Goal: Task Accomplishment & Management: Use online tool/utility

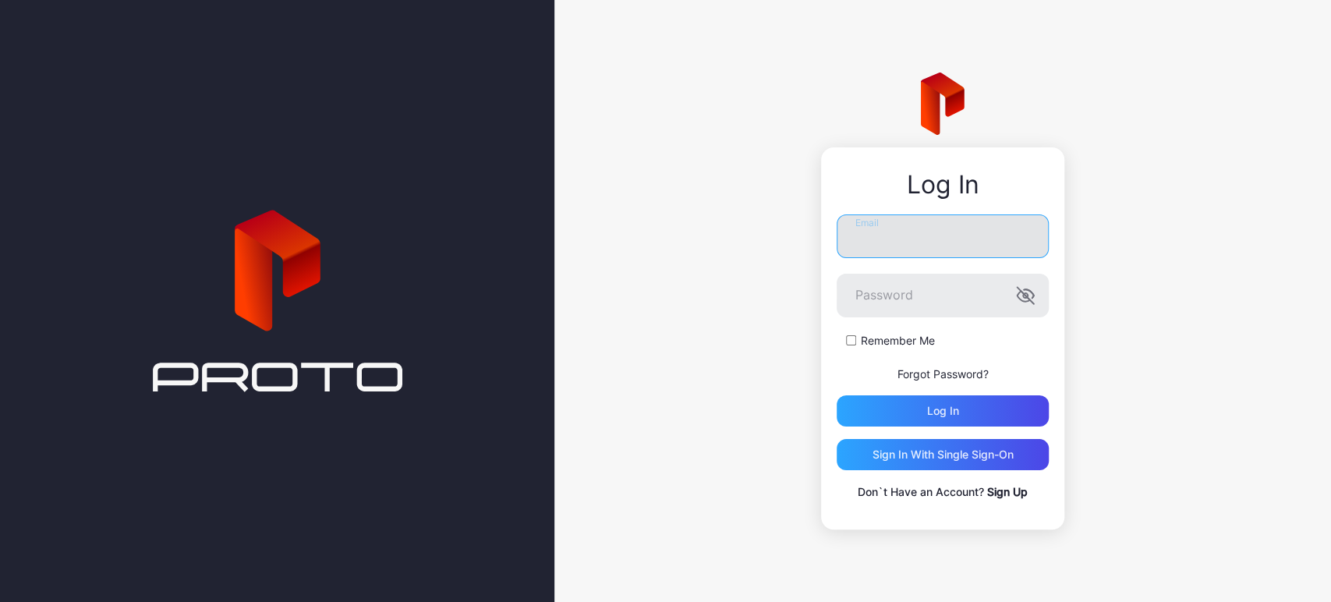
click at [896, 255] on input "Email" at bounding box center [942, 236] width 212 height 44
type input "**********"
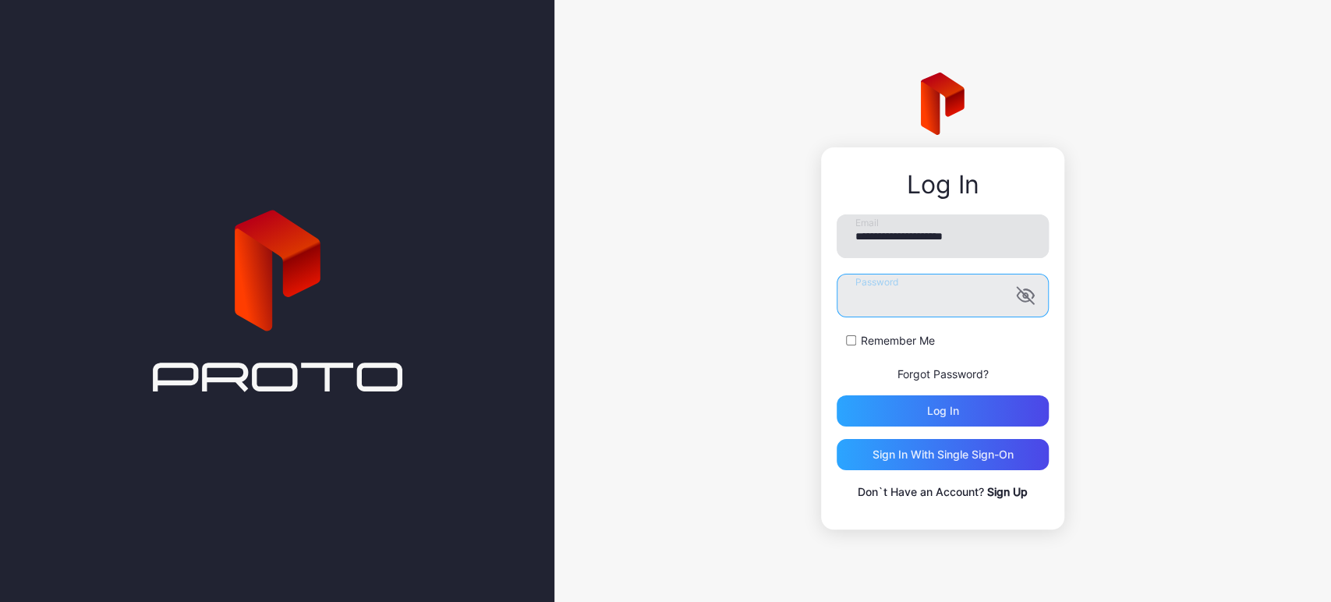
click at [836, 395] on button "Log in" at bounding box center [942, 410] width 212 height 31
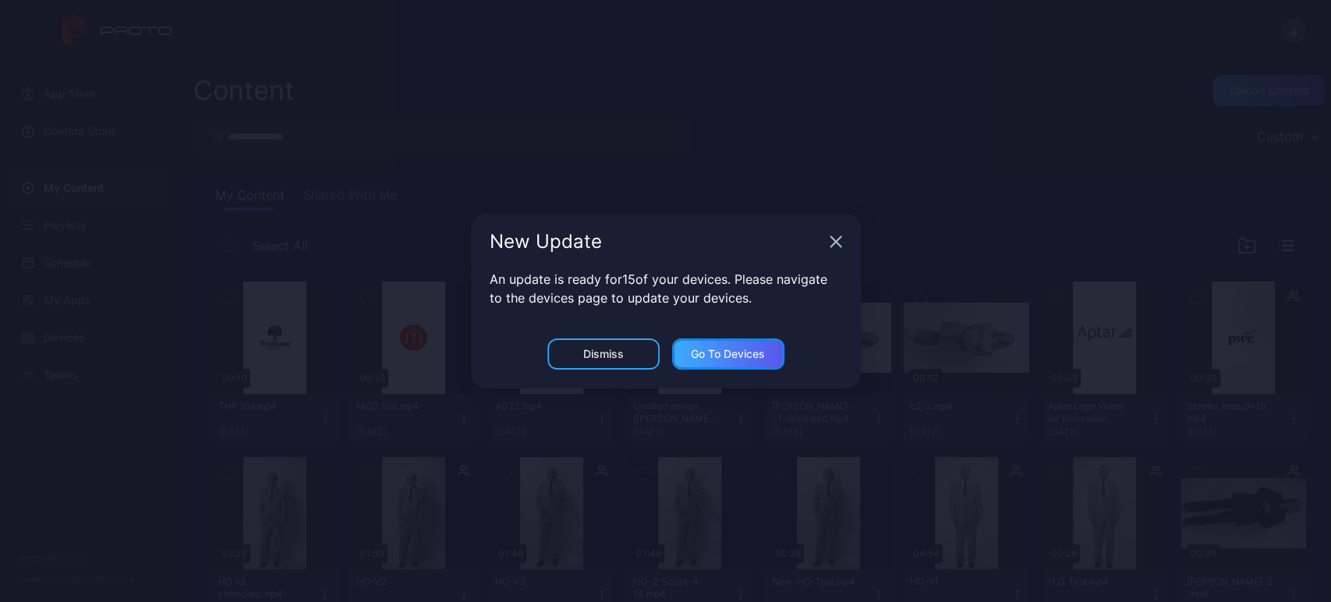
click at [712, 358] on div "Go to devices" at bounding box center [728, 354] width 74 height 12
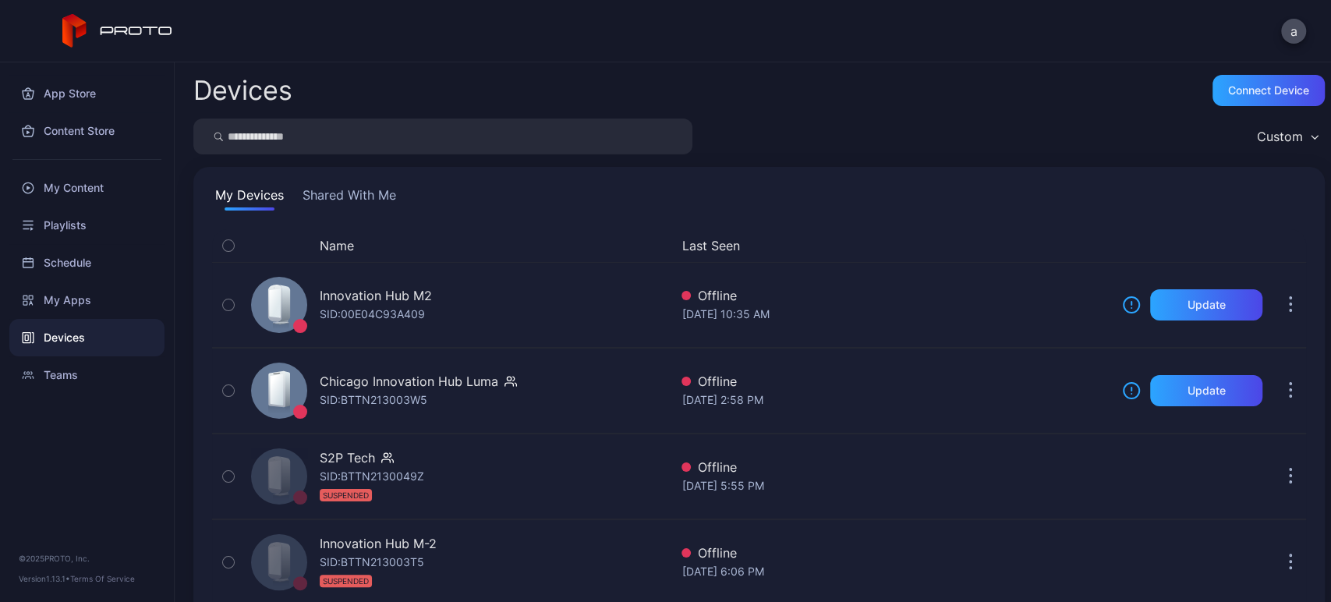
click at [326, 196] on button "Shared With Me" at bounding box center [349, 198] width 100 height 25
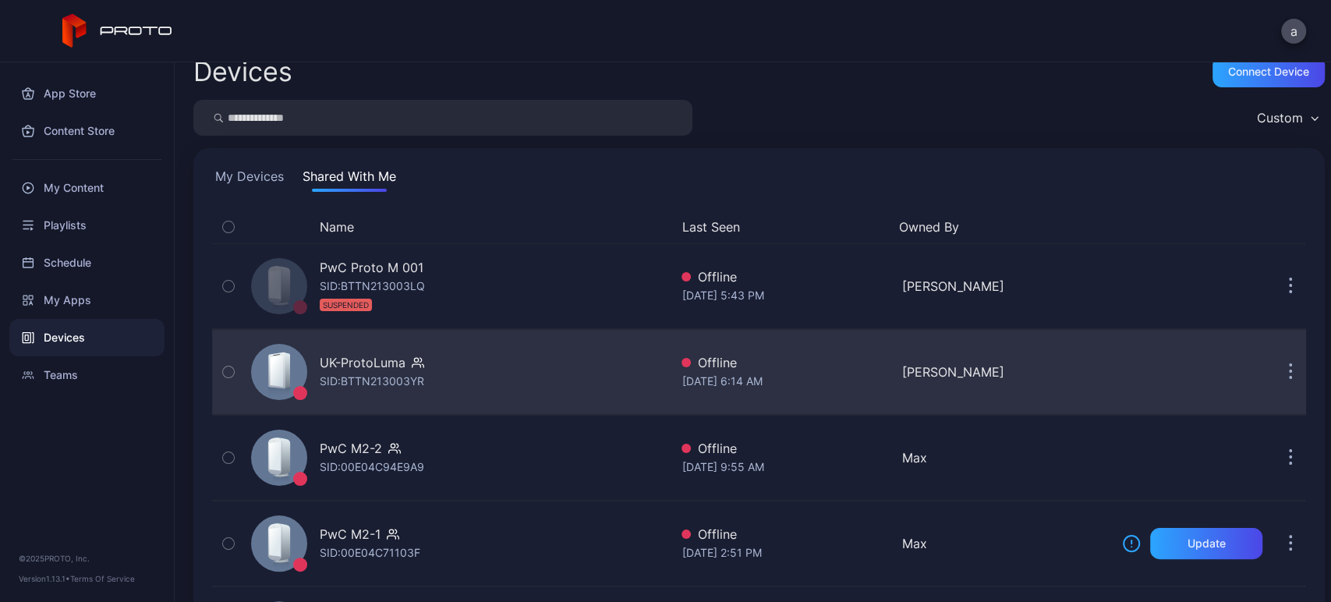
scroll to position [20, 0]
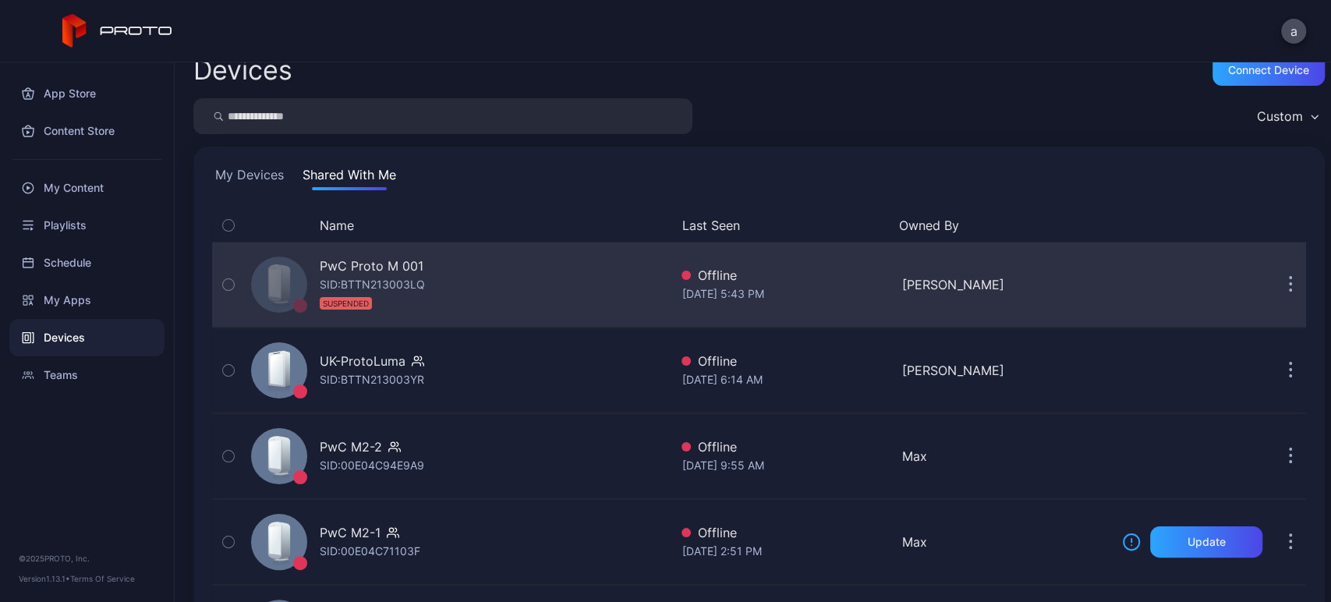
click at [564, 266] on div "PwC Proto M 001 SID: BTTN213003LQ SUSPENDED" at bounding box center [457, 285] width 424 height 78
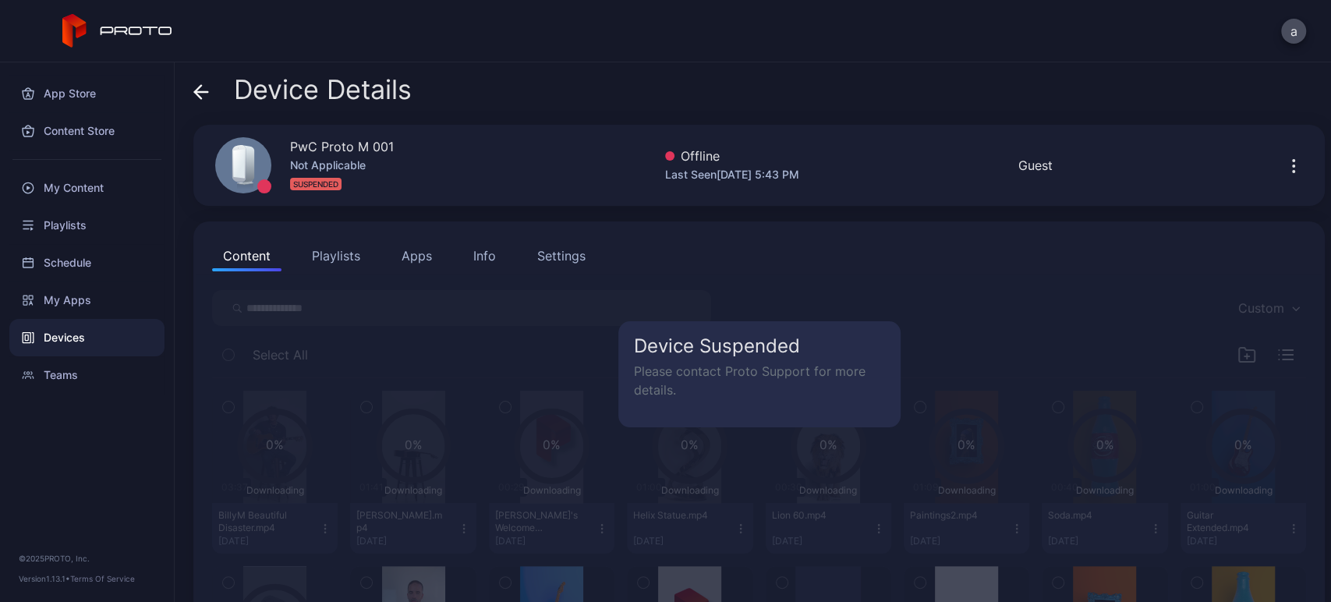
click at [189, 100] on div "Device Details PwC Proto M 001 Not Applicable SUSPENDED Offline Last Seen [DATE…" at bounding box center [753, 331] width 1156 height 539
click at [200, 94] on icon at bounding box center [201, 92] width 16 height 16
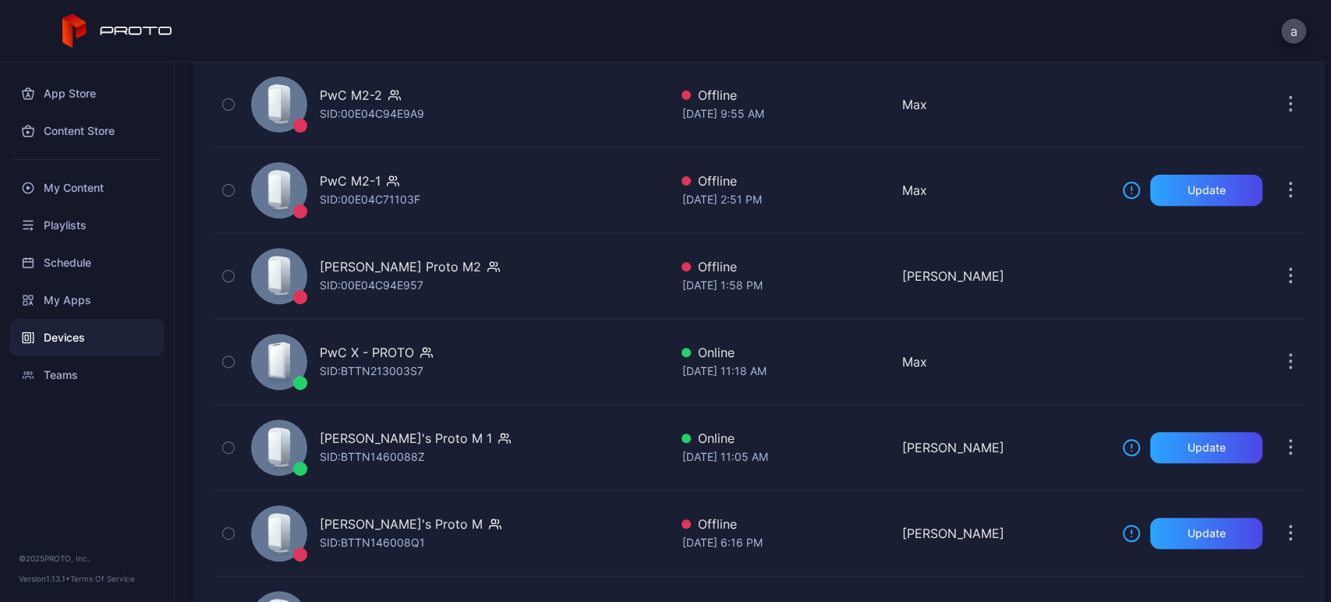
scroll to position [419, 0]
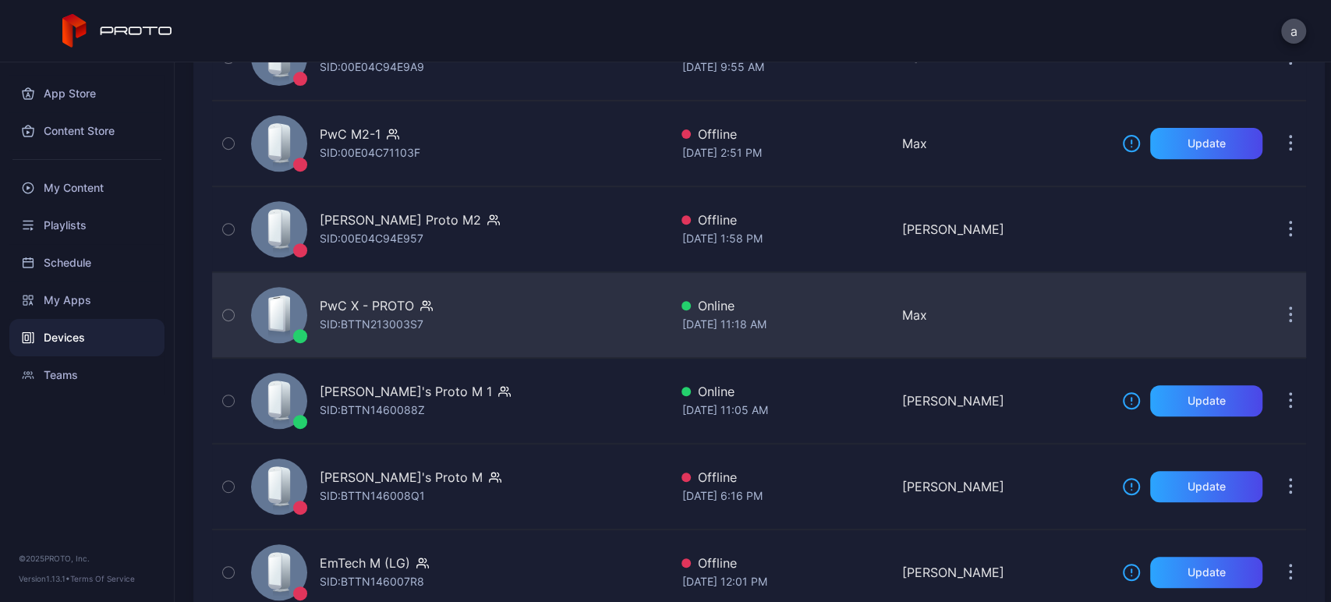
click at [1274, 313] on button "button" at bounding box center [1289, 314] width 31 height 31
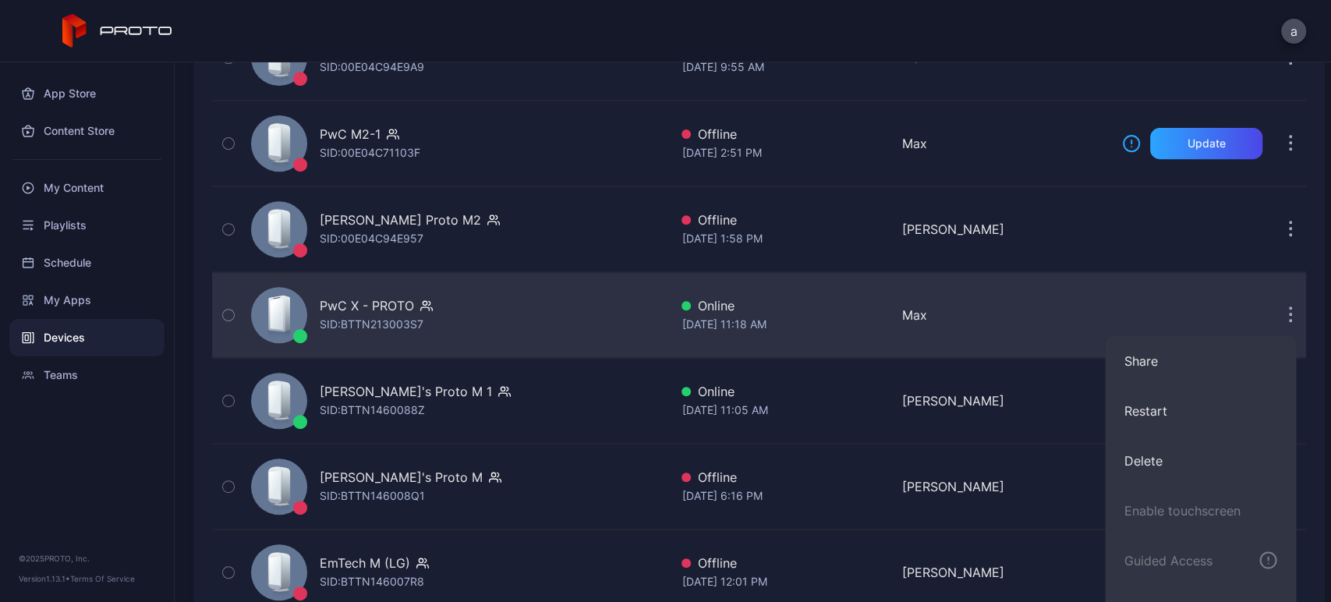
click at [965, 284] on div "PwC X - PROTO SID: BTTN213003S7 Online [DATE] 11:18 AM Max" at bounding box center [759, 315] width 1094 height 78
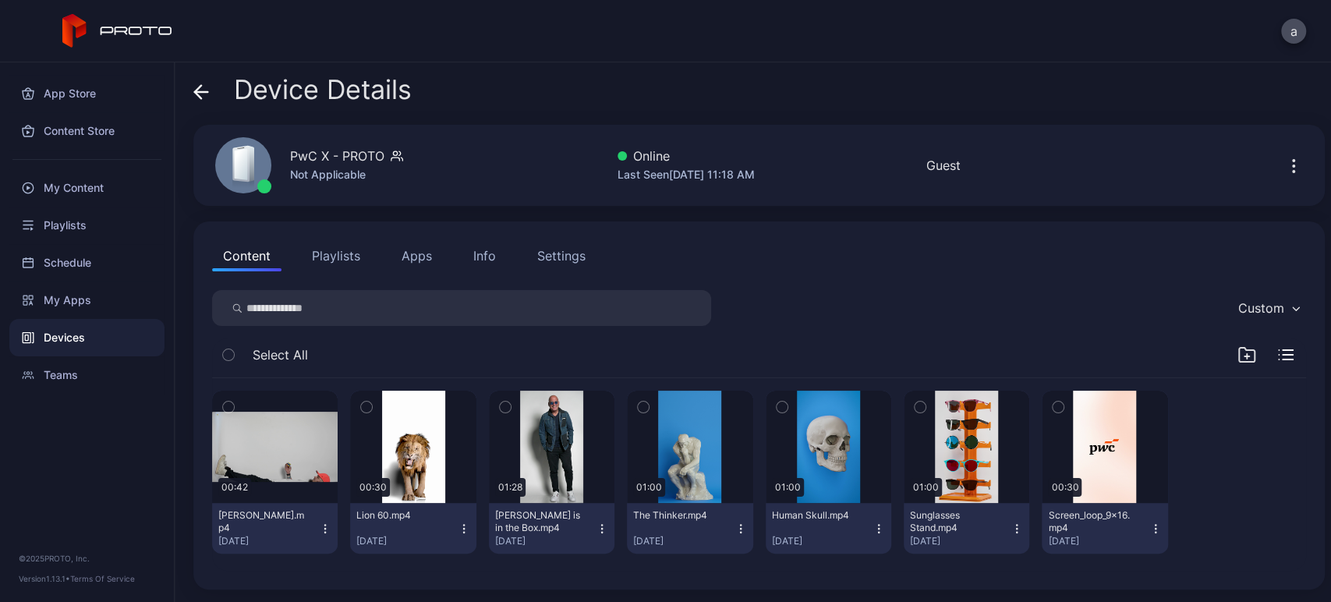
click at [541, 252] on div "Settings" at bounding box center [561, 255] width 48 height 19
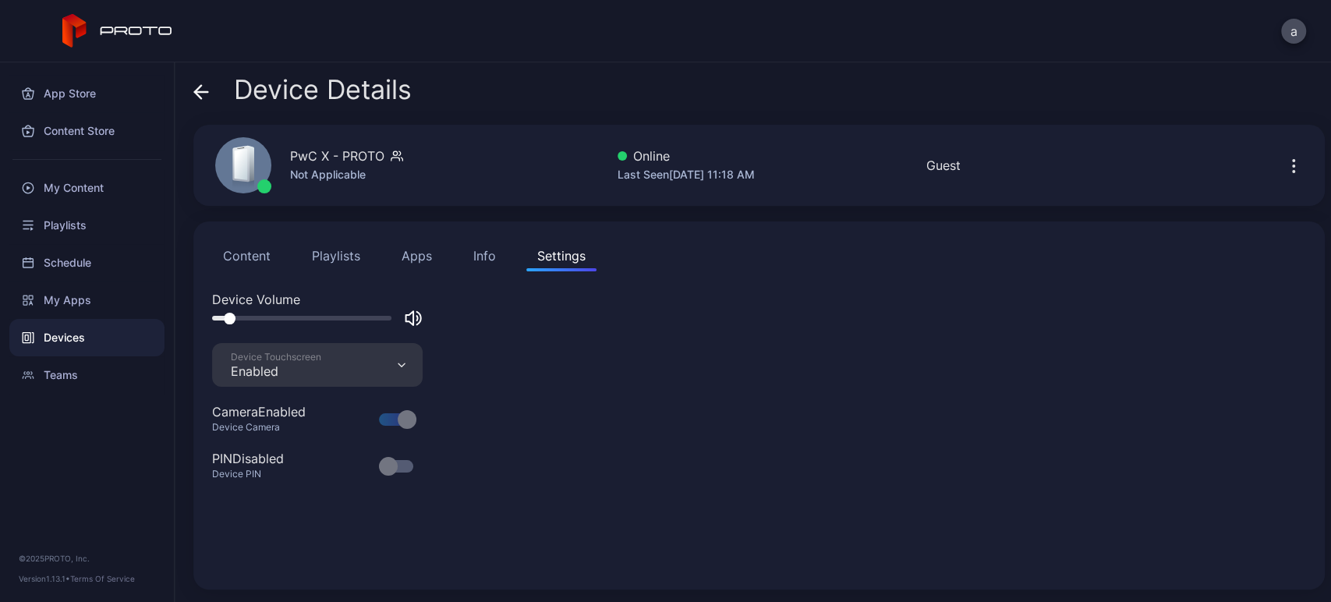
click at [401, 313] on div at bounding box center [317, 318] width 210 height 19
click at [417, 321] on icon "button" at bounding box center [413, 318] width 19 height 19
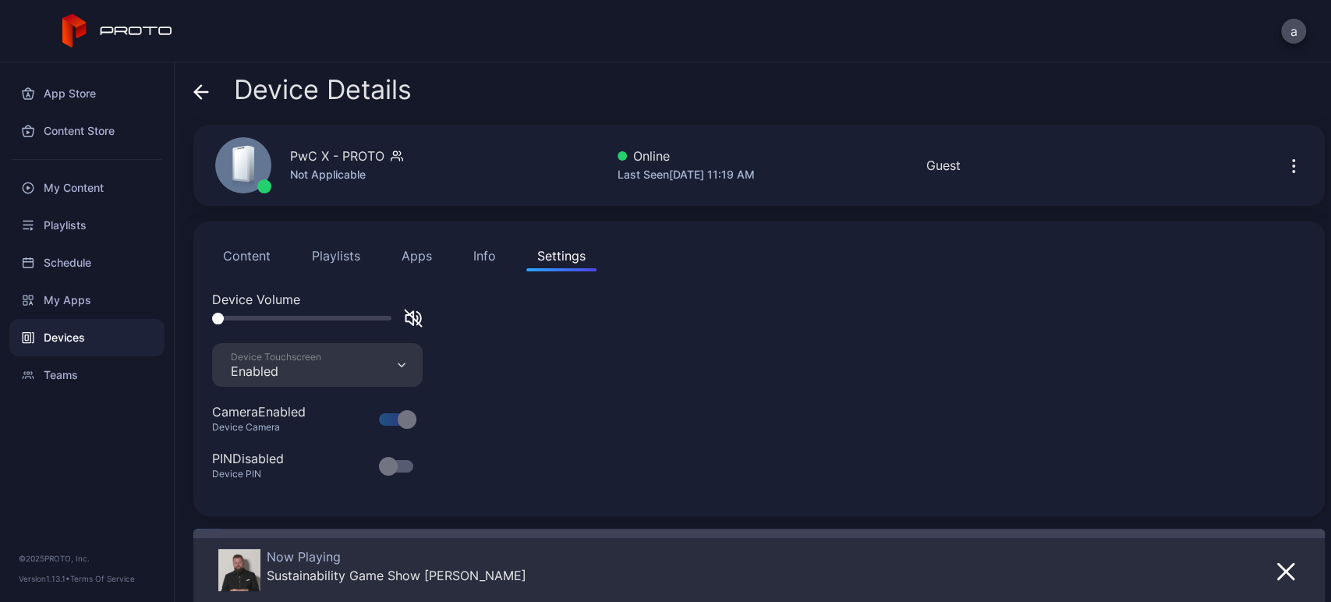
click at [408, 327] on div "Device Volume" at bounding box center [759, 316] width 1094 height 53
click at [413, 312] on icon "button" at bounding box center [410, 318] width 8 height 14
click at [243, 328] on div "Device Volume" at bounding box center [759, 316] width 1094 height 53
click at [237, 316] on div at bounding box center [301, 318] width 179 height 5
drag, startPoint x: 237, startPoint y: 316, endPoint x: 295, endPoint y: 323, distance: 58.9
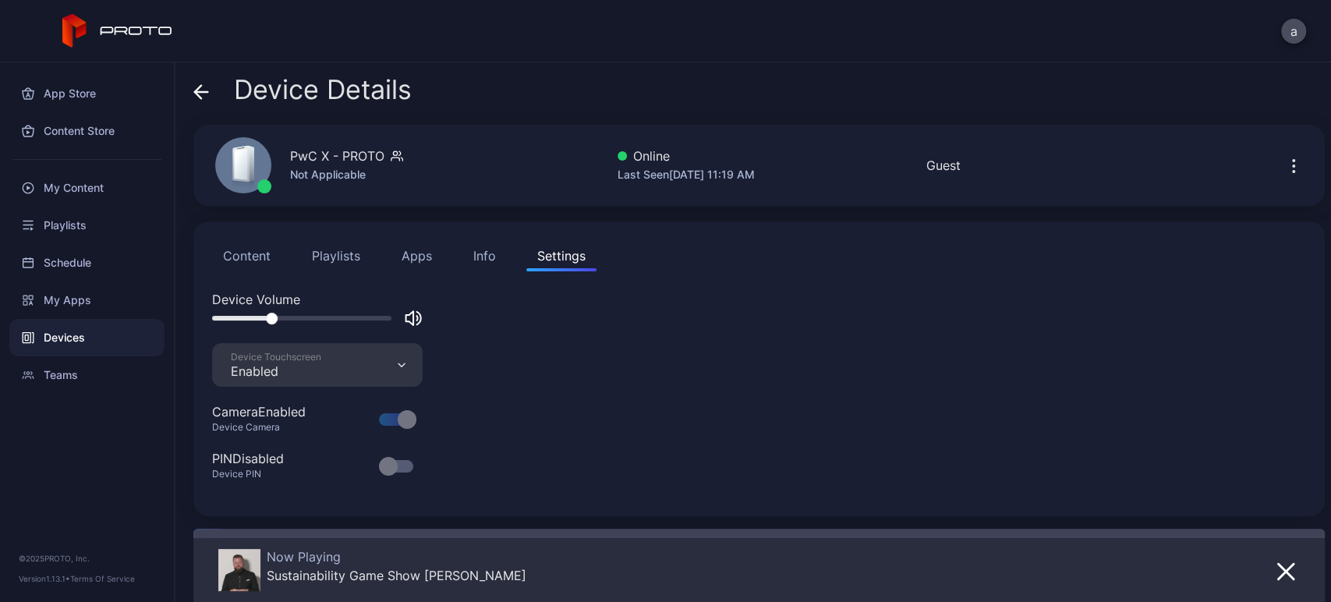
click at [277, 323] on div at bounding box center [272, 319] width 12 height 12
drag, startPoint x: 277, startPoint y: 321, endPoint x: 243, endPoint y: 321, distance: 34.3
click at [243, 321] on div at bounding box center [317, 318] width 210 height 19
click at [243, 313] on div at bounding box center [317, 318] width 210 height 19
click at [243, 318] on div at bounding box center [301, 318] width 179 height 5
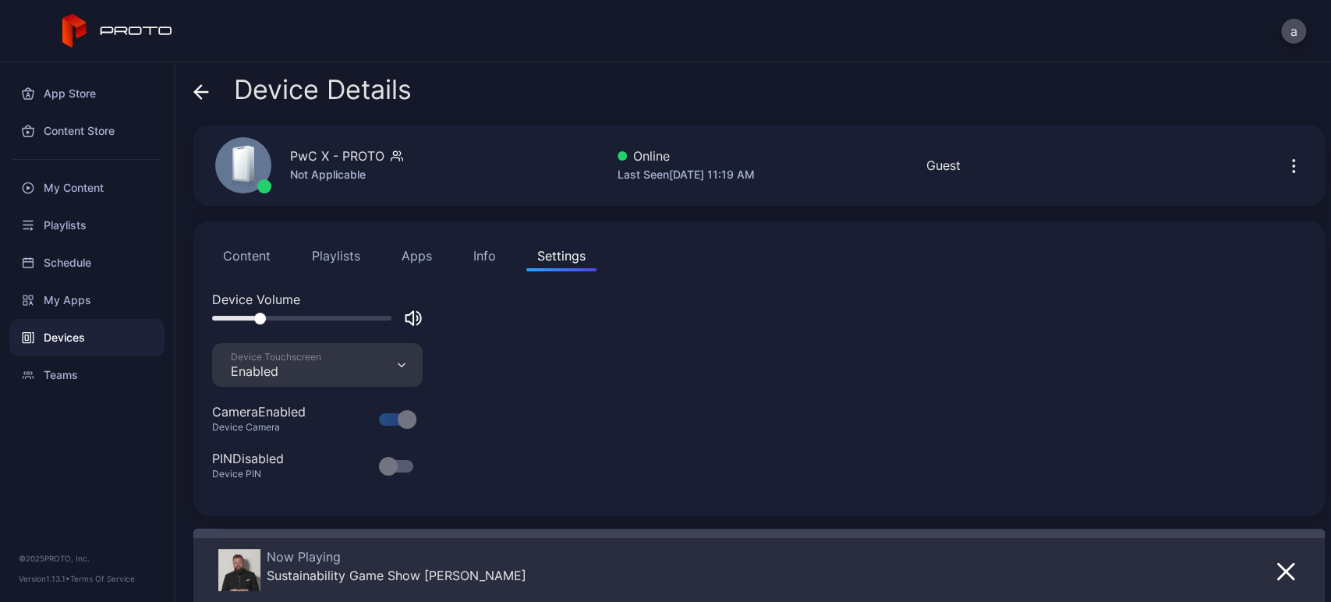
drag, startPoint x: 243, startPoint y: 318, endPoint x: 274, endPoint y: 324, distance: 31.0
click at [274, 324] on div at bounding box center [317, 318] width 210 height 19
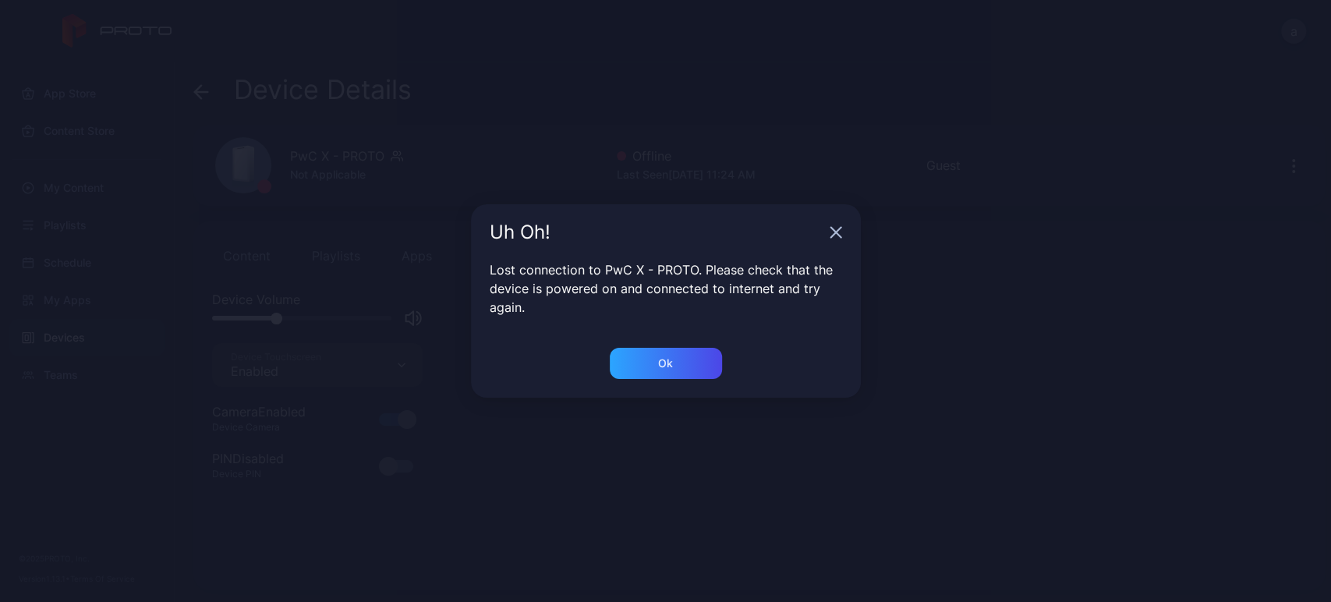
click at [831, 235] on icon "button" at bounding box center [835, 232] width 12 height 12
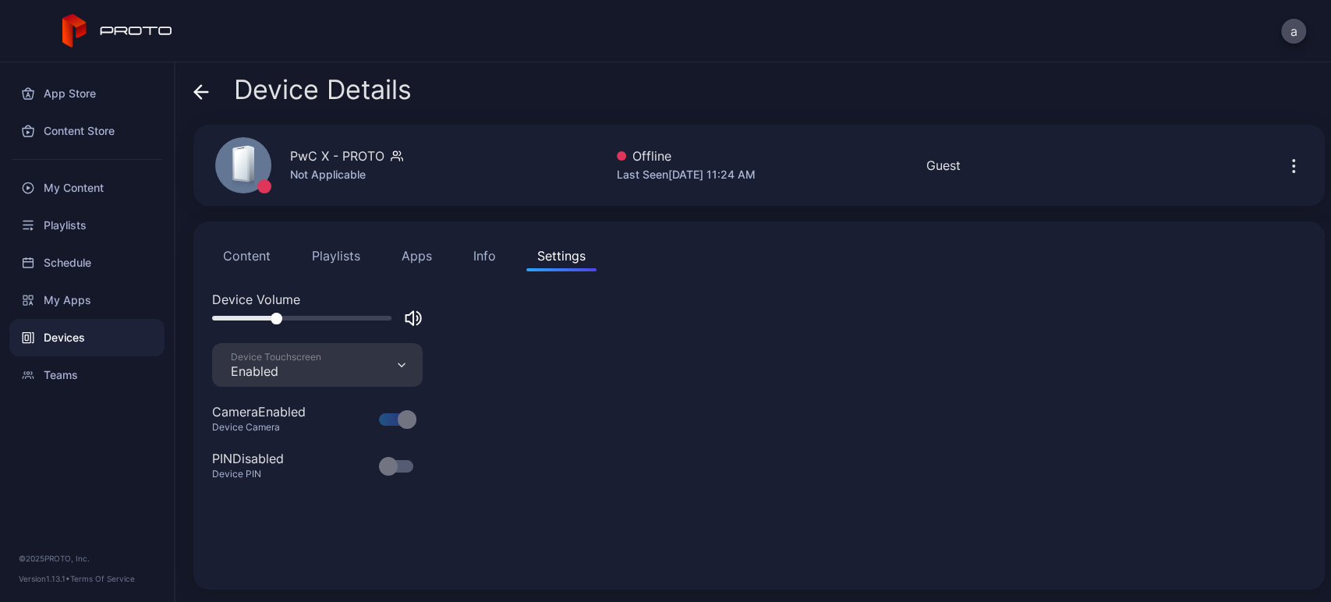
click at [239, 258] on button "Content" at bounding box center [246, 255] width 69 height 31
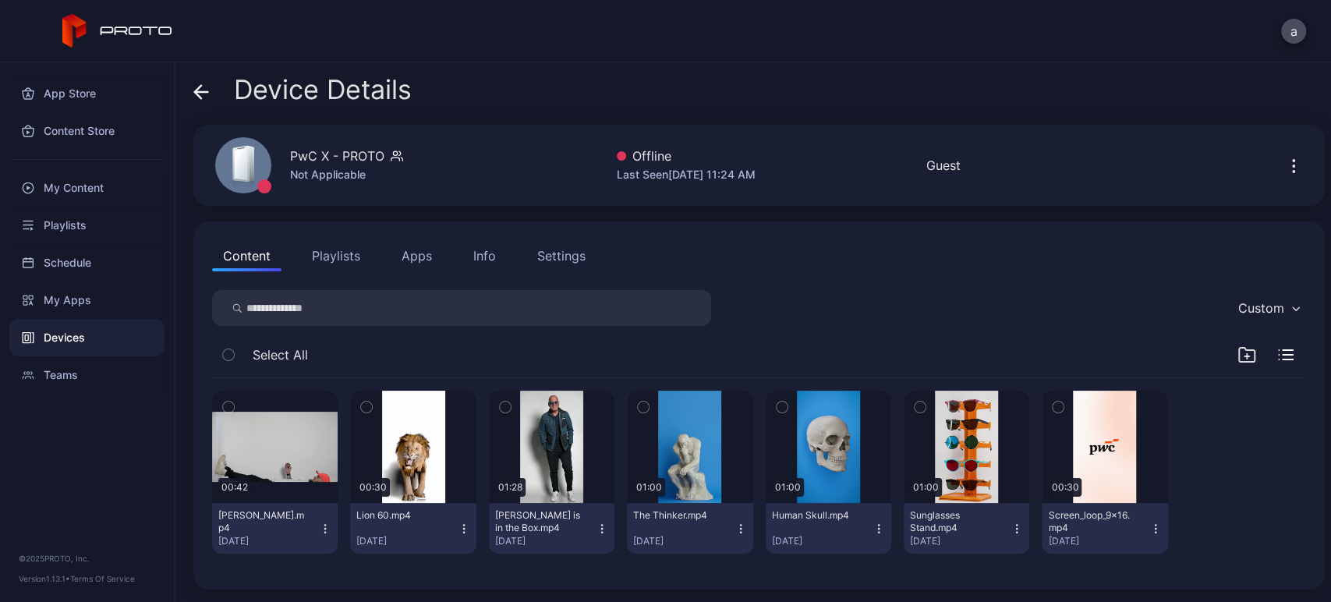
click at [341, 150] on div "PwC X - PROTO" at bounding box center [337, 156] width 94 height 19
click at [935, 171] on div "Guest" at bounding box center [943, 165] width 34 height 19
click at [1284, 164] on icon "button" at bounding box center [1293, 166] width 19 height 19
click at [297, 156] on div "PwC X - PROTO" at bounding box center [337, 156] width 94 height 19
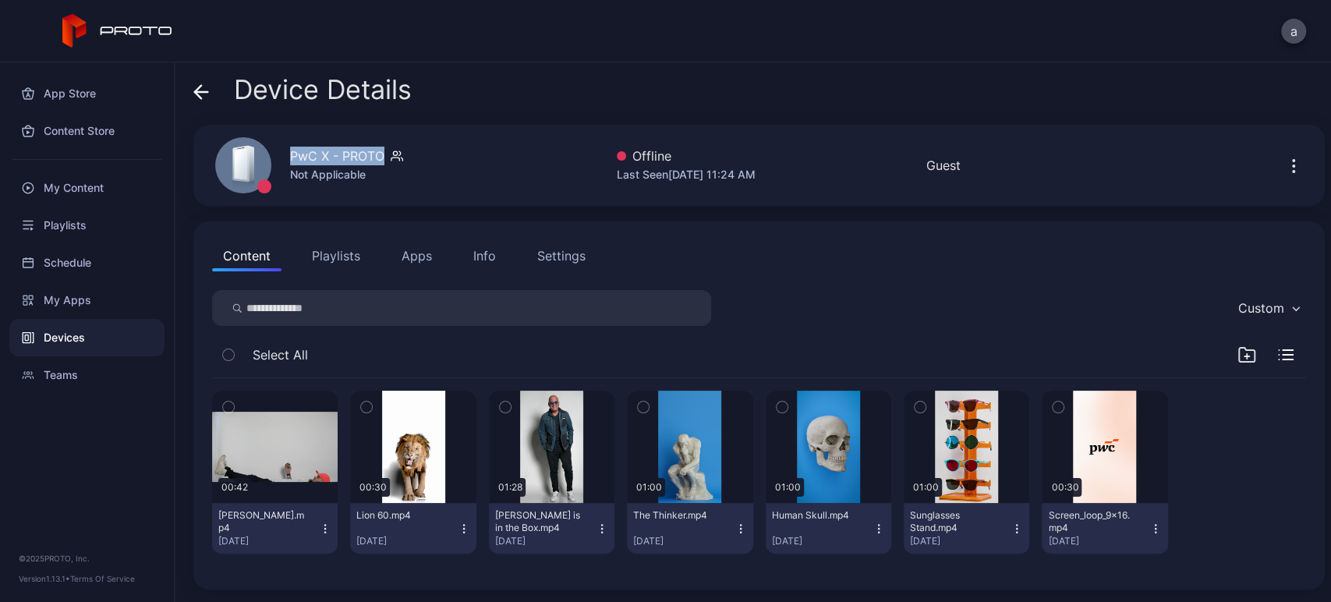
click at [297, 156] on div "PwC X - PROTO" at bounding box center [337, 156] width 94 height 19
click at [337, 156] on div "PwC X - PROTO" at bounding box center [337, 156] width 94 height 19
click at [391, 154] on icon "button" at bounding box center [397, 156] width 12 height 16
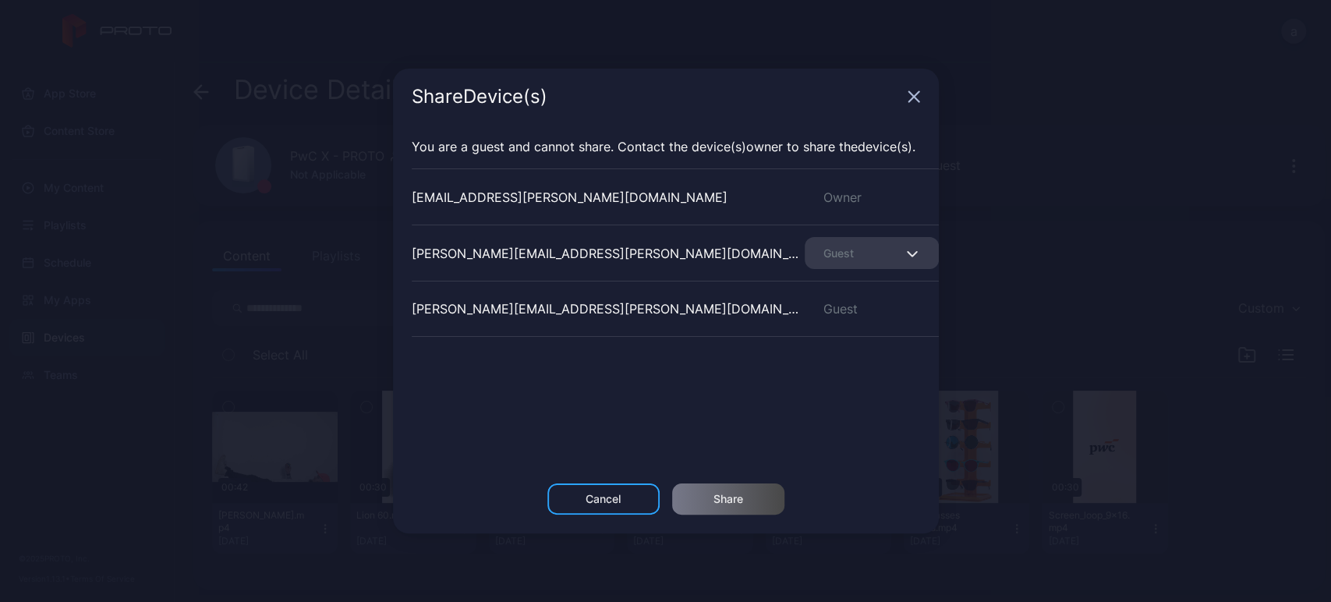
click at [920, 94] on div "Share Device (s)" at bounding box center [666, 97] width 546 height 56
click at [911, 106] on div "Share Device (s)" at bounding box center [666, 97] width 546 height 56
click at [911, 93] on icon "button" at bounding box center [913, 96] width 12 height 12
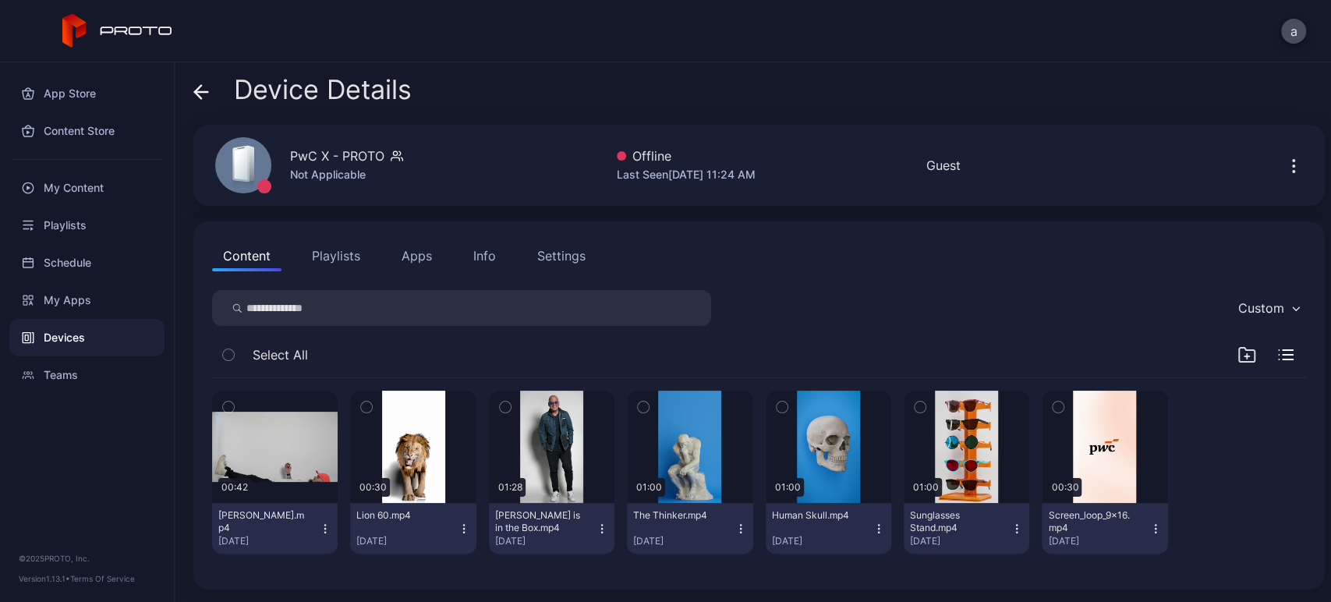
click at [541, 254] on div "Settings" at bounding box center [561, 255] width 48 height 19
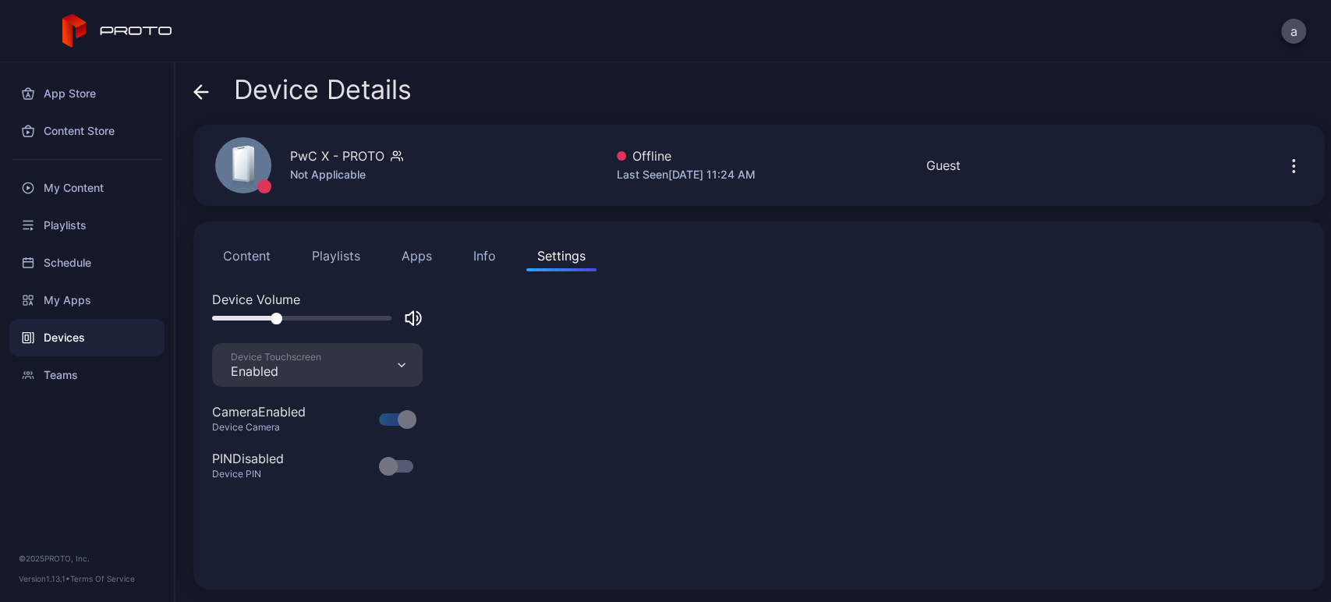
click at [1273, 185] on div "PwC X - PROTO Not Applicable Offline Last Seen [DATE] 11:24 AM Guest" at bounding box center [758, 165] width 1131 height 81
click at [1292, 171] on icon "button" at bounding box center [1293, 172] width 2 height 2
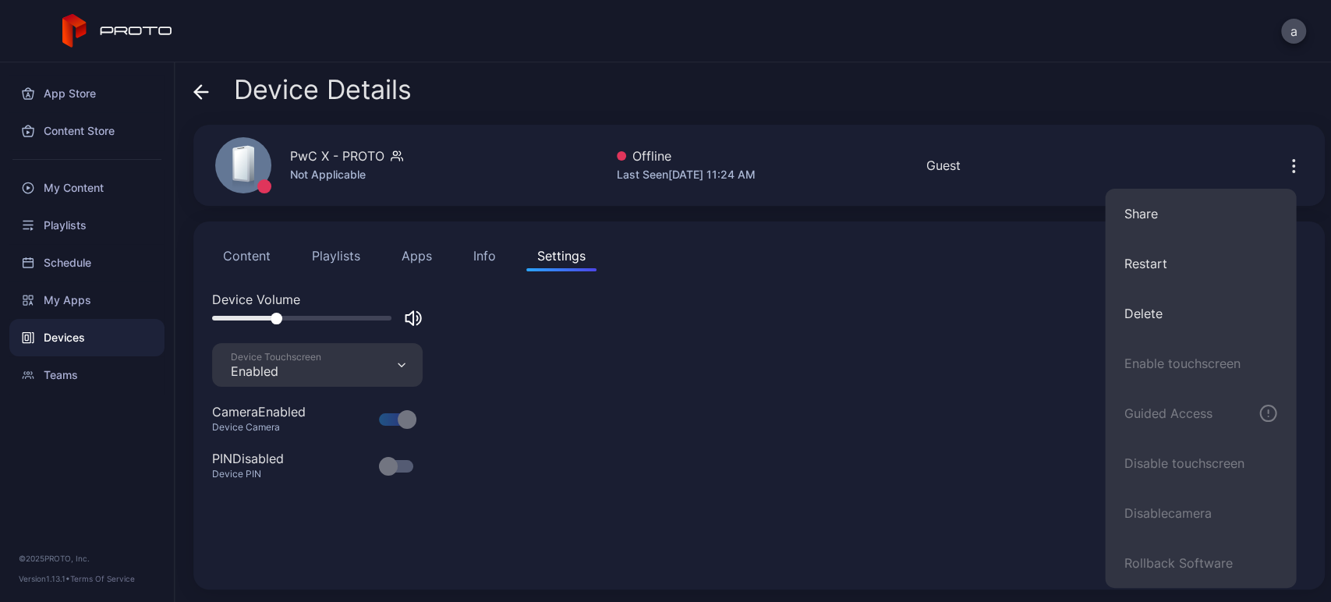
click at [1114, 134] on div "PwC X - PROTO Not Applicable Offline Last Seen [DATE] 11:24 AM Guest" at bounding box center [758, 165] width 1131 height 81
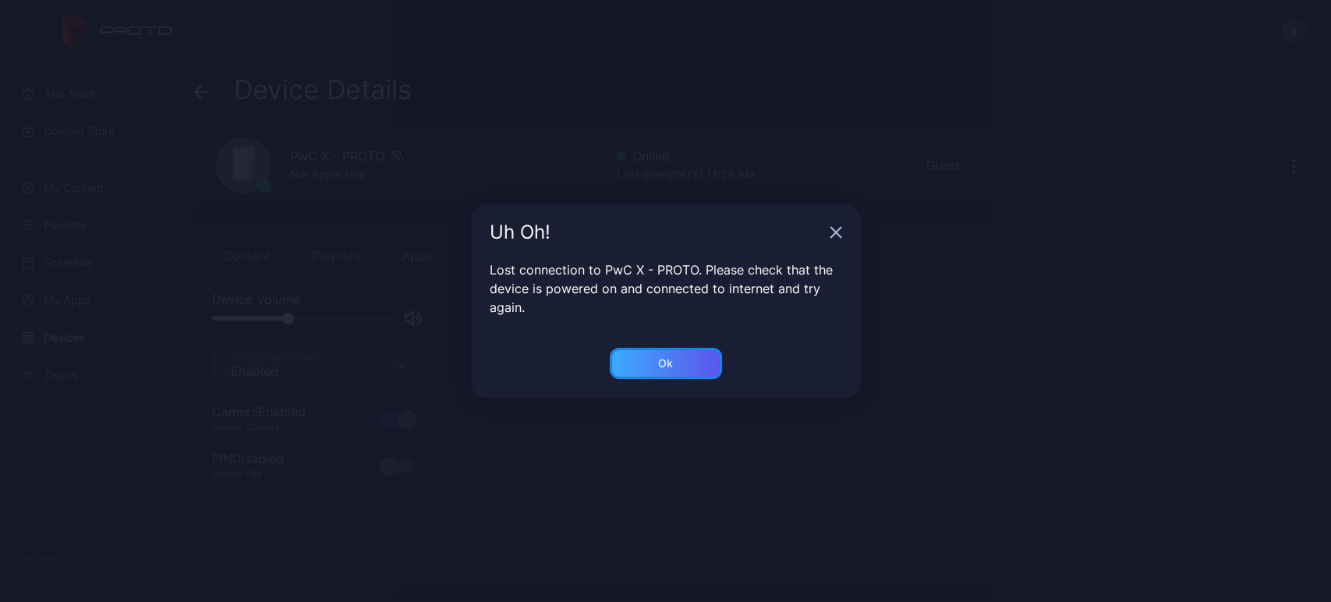
click at [645, 374] on div "Ok" at bounding box center [666, 363] width 112 height 31
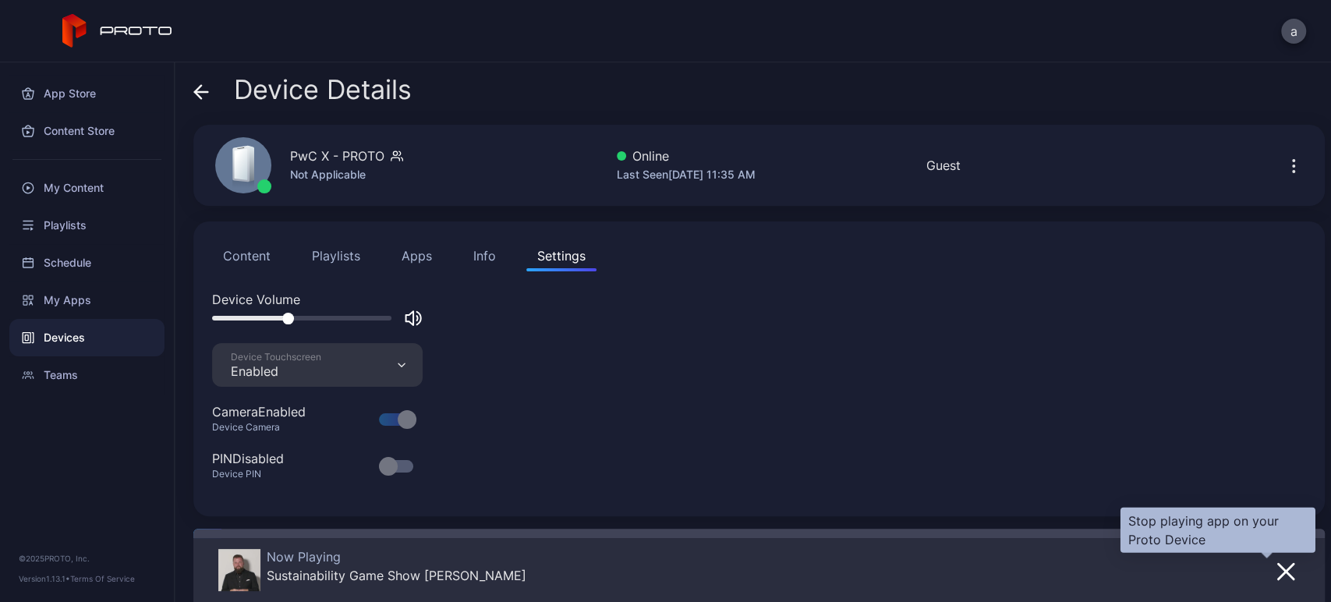
click at [1278, 573] on icon "button" at bounding box center [1286, 572] width 16 height 16
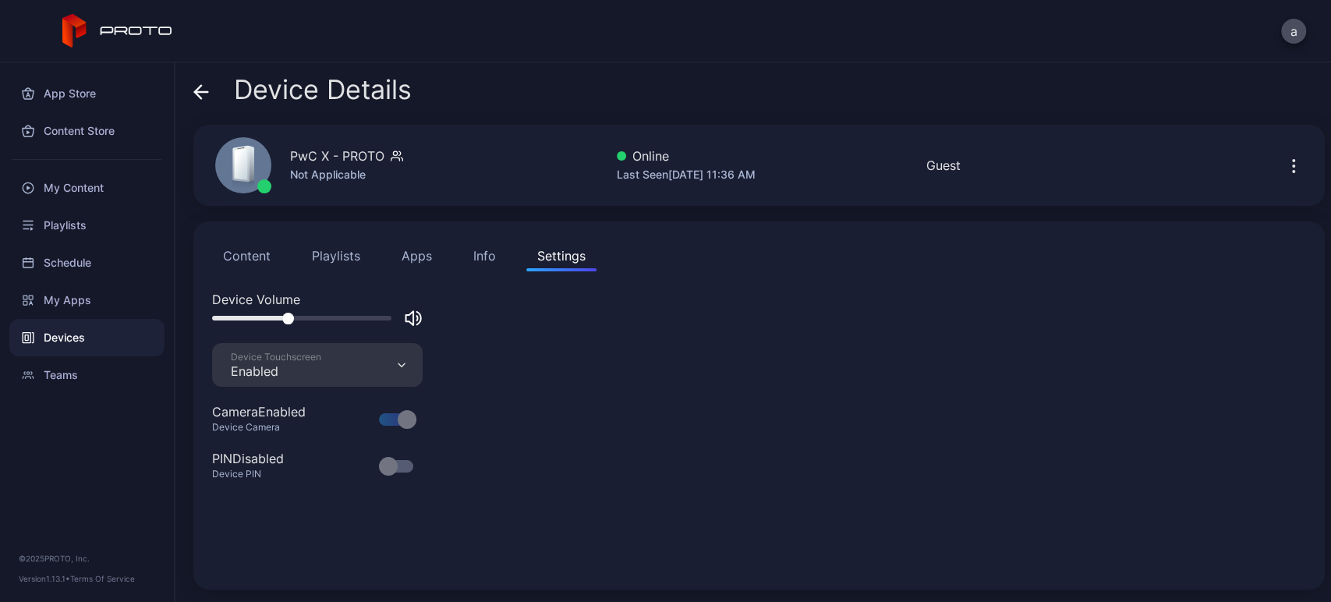
click at [191, 96] on div "Device Details PwC X - PROTO Not Applicable Online Last Seen [DATE] 11:36 AM Gu…" at bounding box center [753, 331] width 1156 height 539
click at [780, 366] on div "Device Volume Device Touchscreen Enabled Camera Enabled Device Camera PIN Disab…" at bounding box center [759, 430] width 1094 height 281
click at [62, 294] on div "My Apps" at bounding box center [86, 299] width 155 height 37
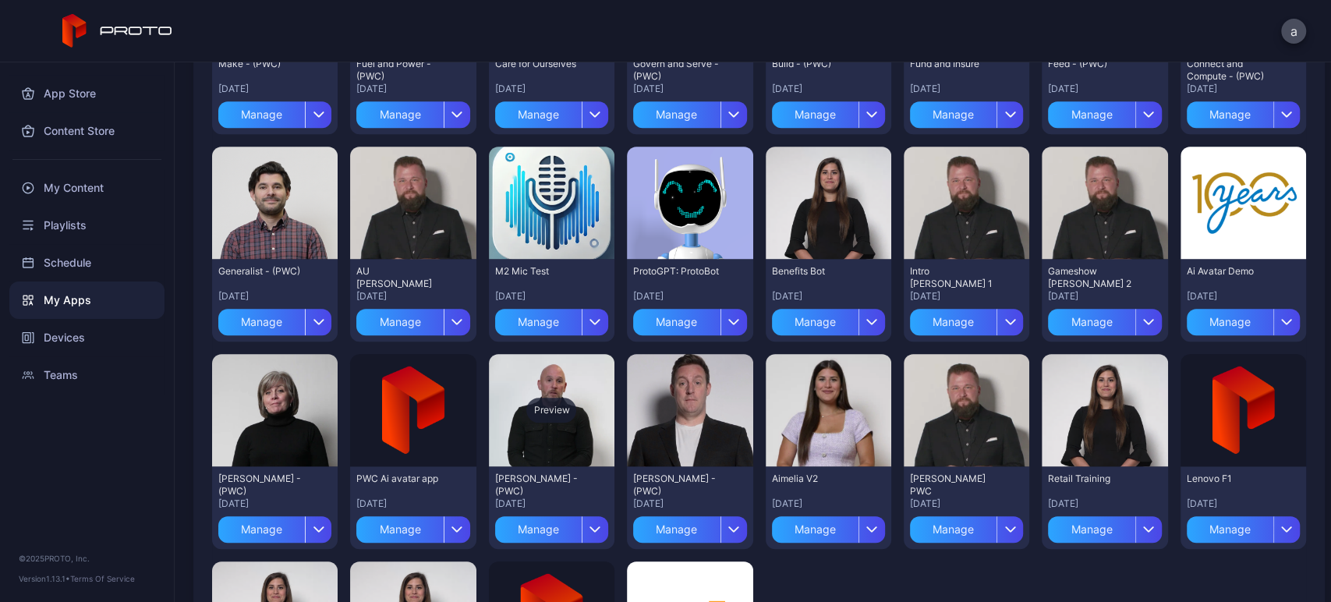
scroll to position [546, 0]
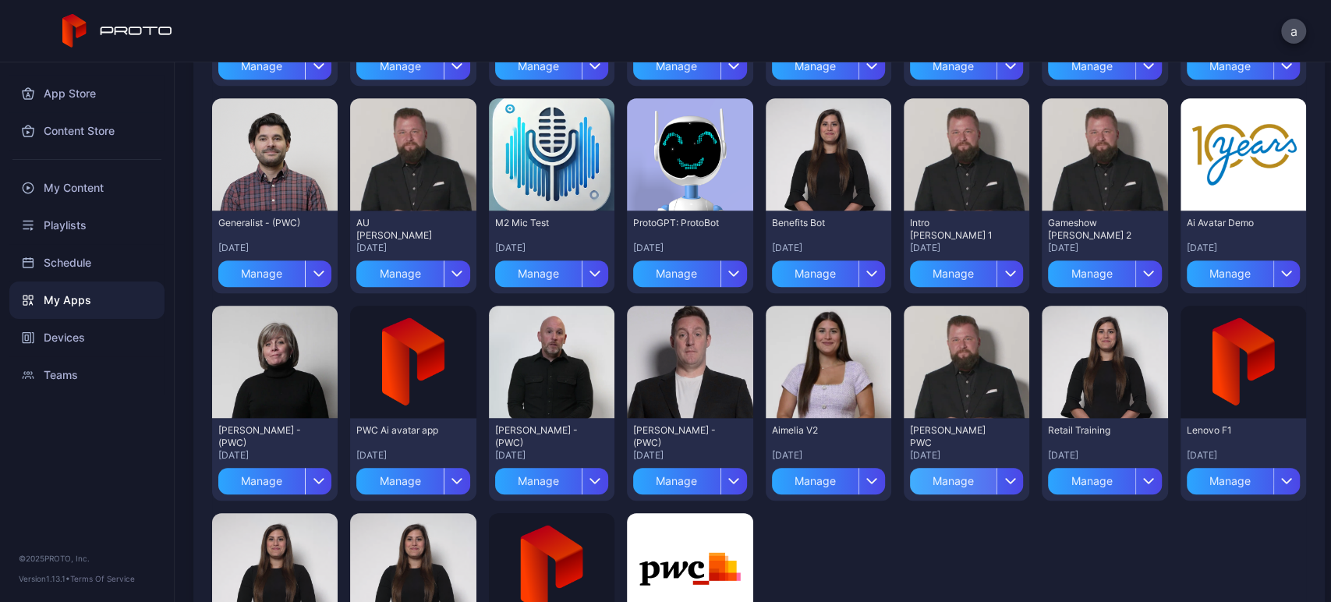
click at [957, 479] on div "Manage" at bounding box center [953, 481] width 87 height 27
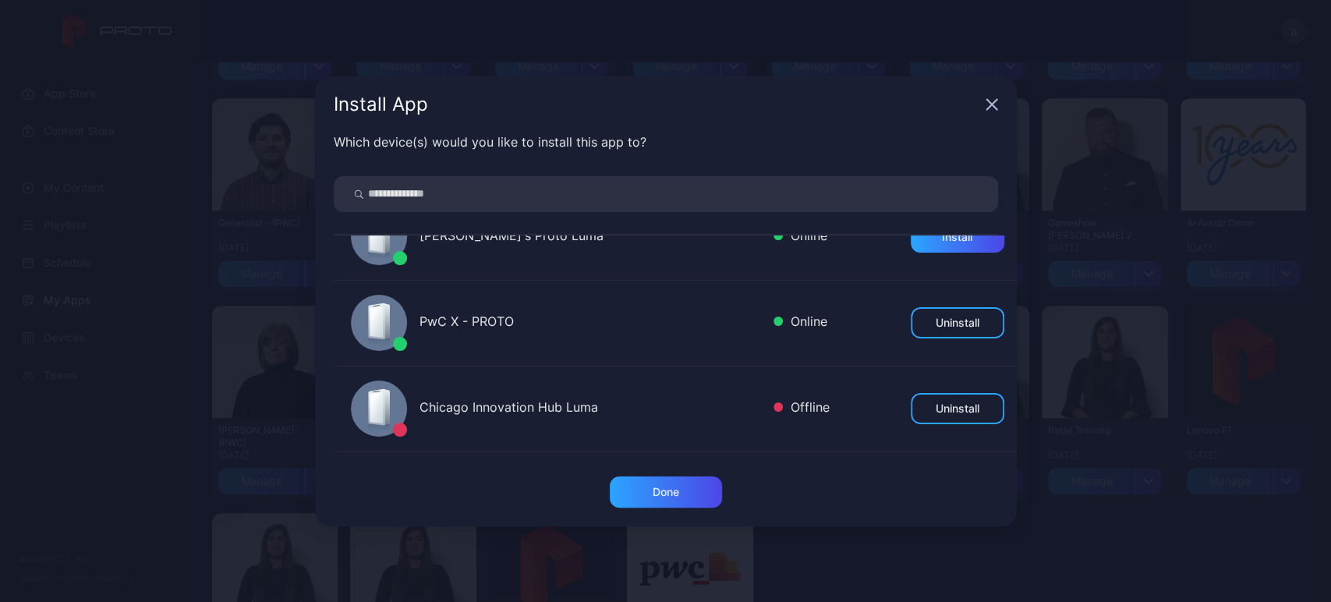
scroll to position [588, 0]
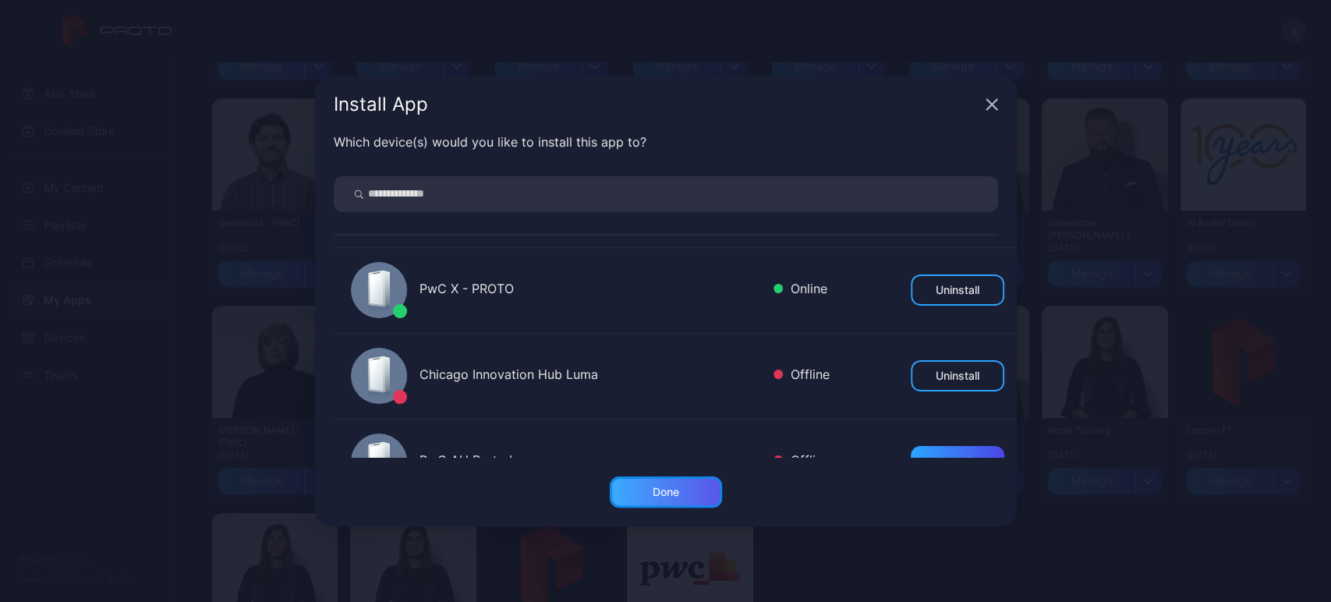
click at [670, 491] on div "Done" at bounding box center [665, 492] width 27 height 12
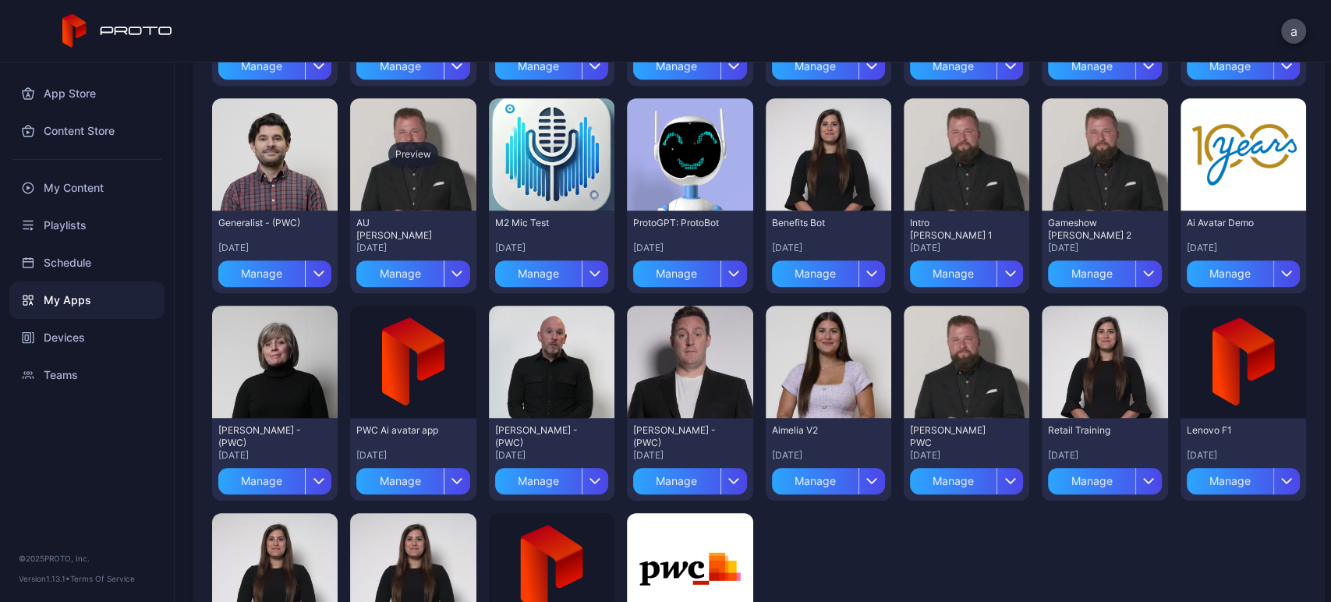
scroll to position [0, 0]
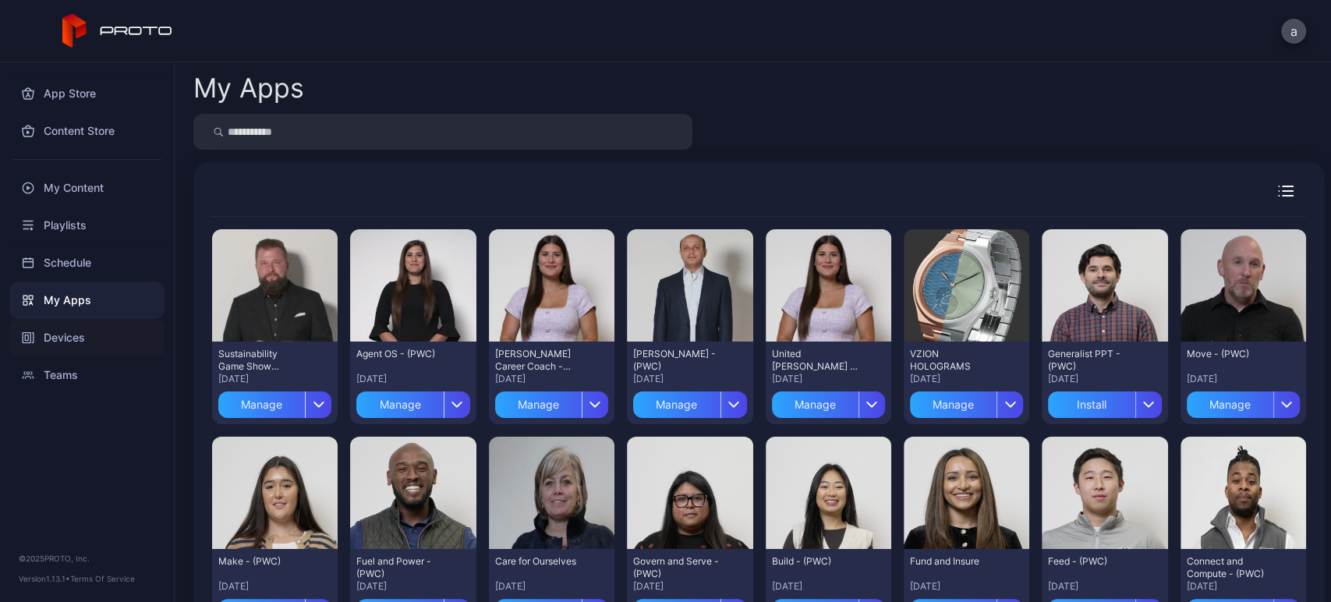
click at [62, 322] on div "Devices" at bounding box center [86, 337] width 155 height 37
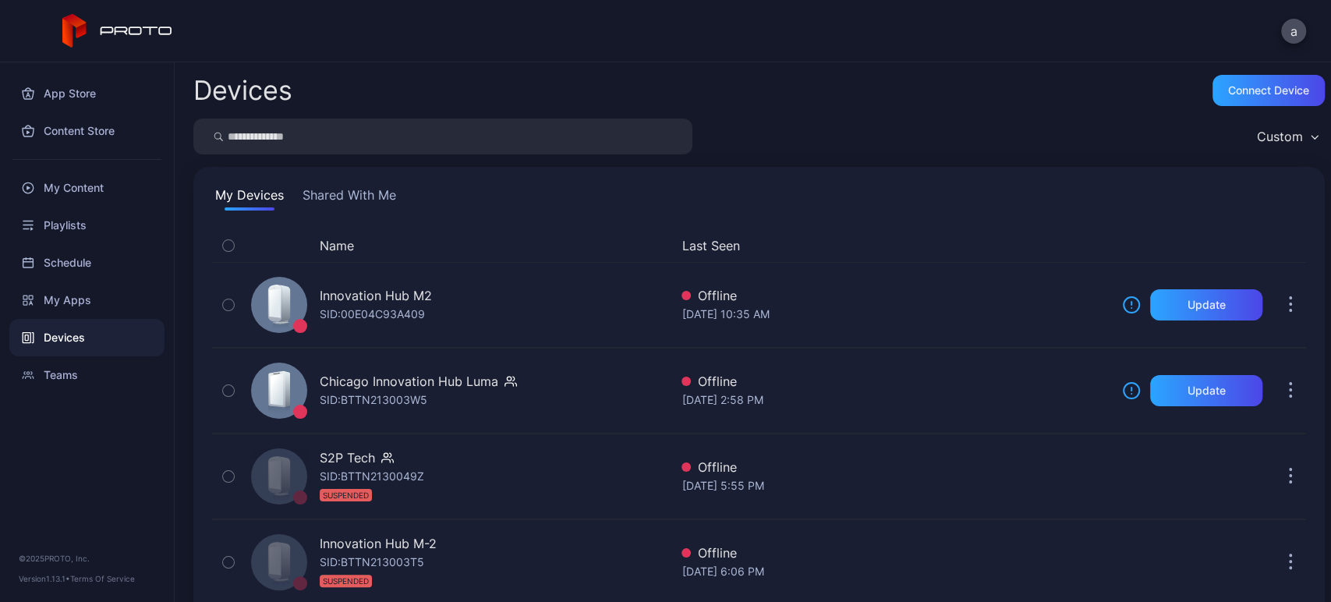
click at [370, 191] on button "Shared With Me" at bounding box center [349, 198] width 100 height 25
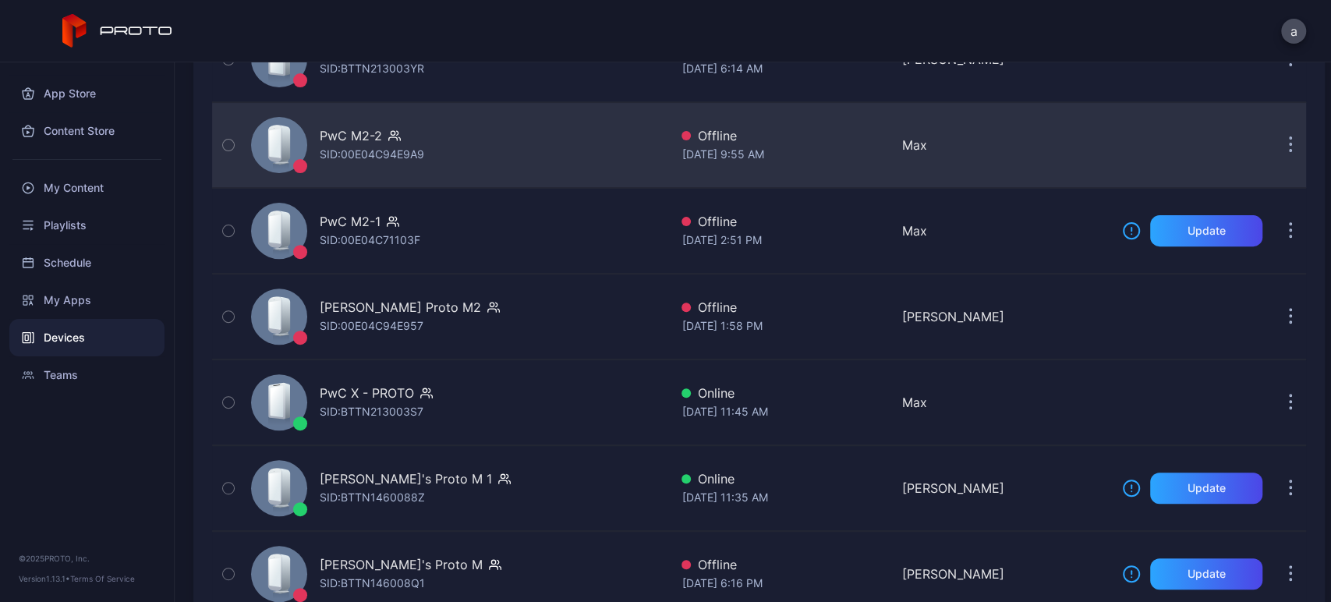
scroll to position [335, 0]
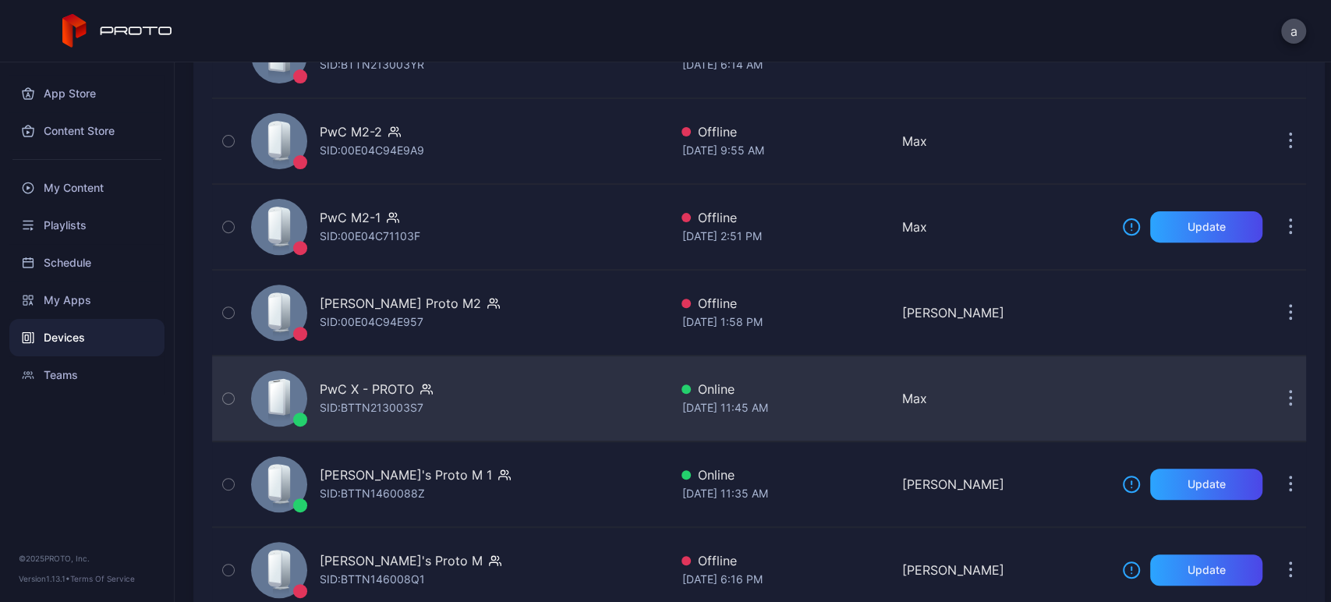
click at [613, 389] on div "PwC X - PROTO SID: BTTN213003S7" at bounding box center [457, 398] width 424 height 78
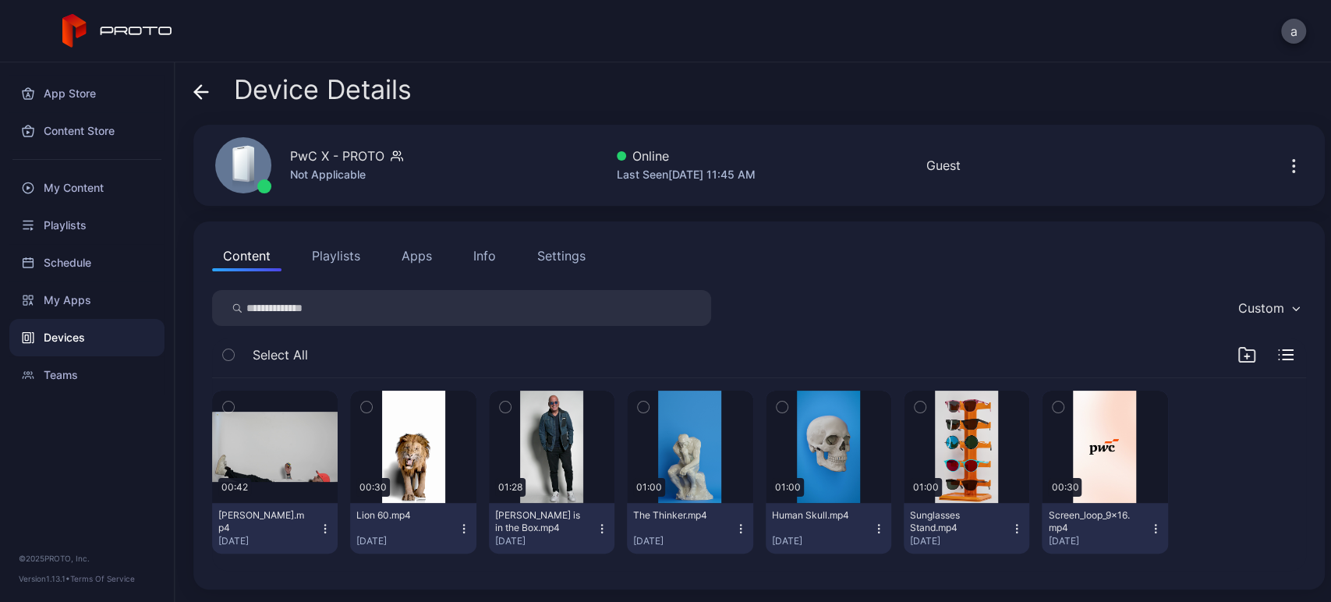
click at [561, 260] on div "Settings" at bounding box center [561, 255] width 48 height 19
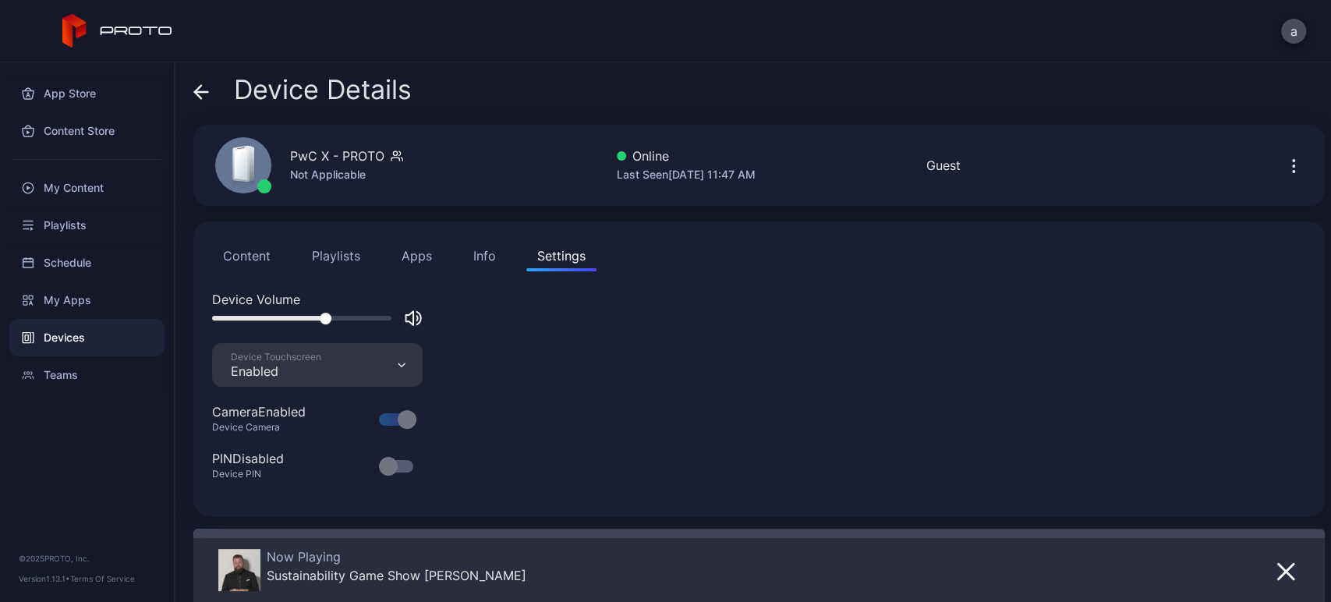
drag, startPoint x: 325, startPoint y: 317, endPoint x: 365, endPoint y: 317, distance: 39.8
click at [331, 317] on div at bounding box center [326, 319] width 12 height 12
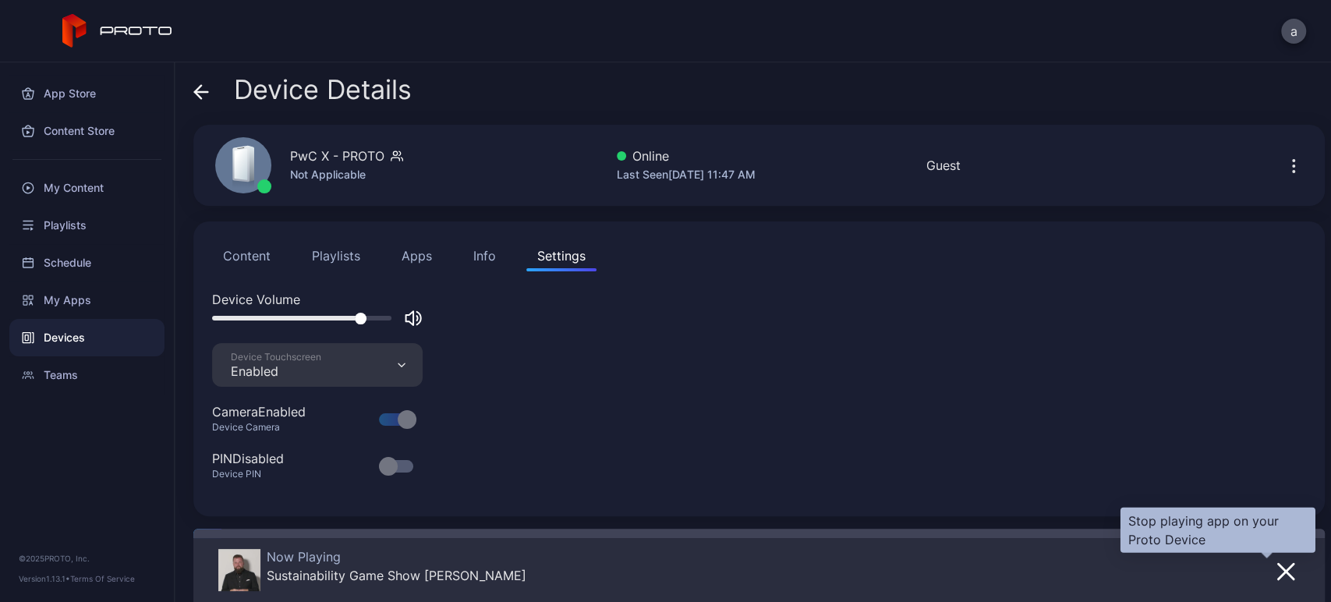
click at [1278, 564] on icon "button" at bounding box center [1286, 572] width 16 height 16
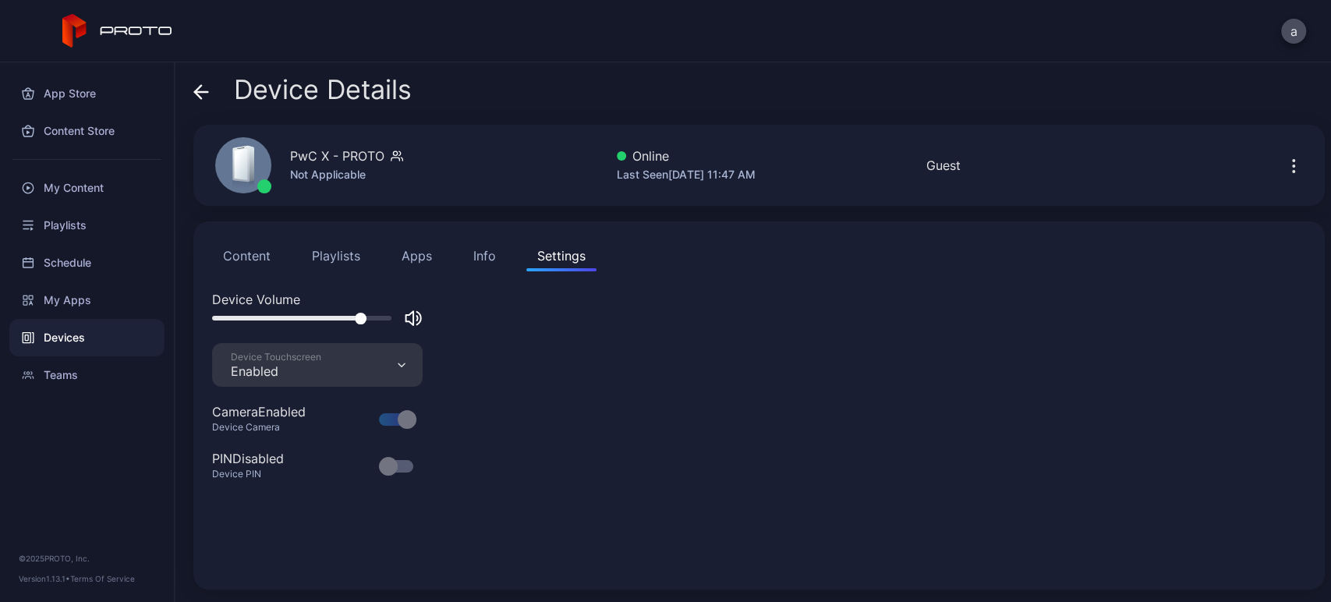
click at [1288, 157] on div at bounding box center [1296, 165] width 50 height 31
click at [1284, 166] on icon "button" at bounding box center [1293, 166] width 19 height 19
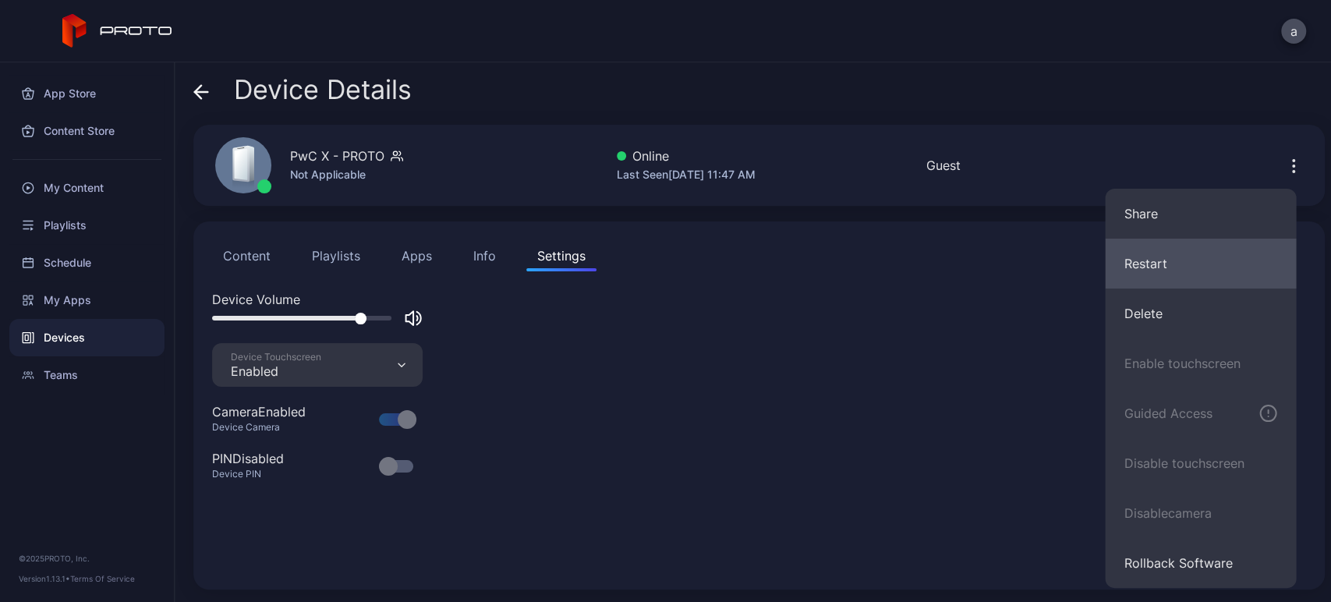
click at [1180, 260] on button "Restart" at bounding box center [1199, 264] width 191 height 50
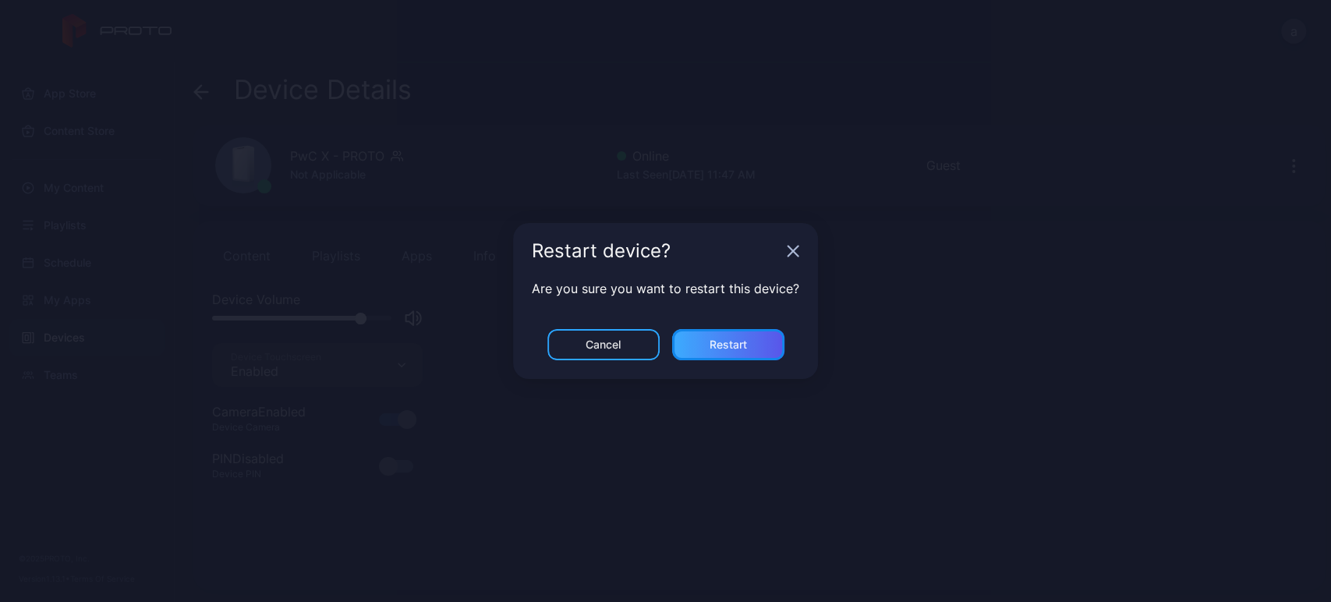
click at [705, 341] on div "Restart" at bounding box center [728, 344] width 112 height 31
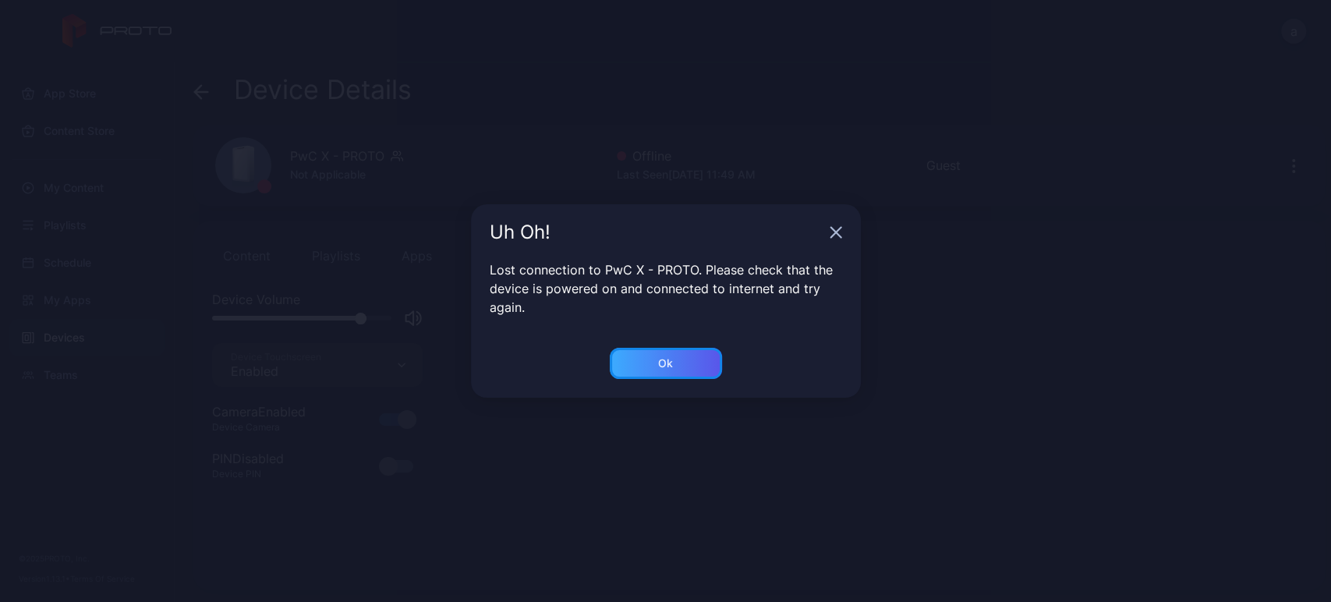
click at [661, 365] on div "Ok" at bounding box center [665, 363] width 15 height 12
